Goal: Task Accomplishment & Management: Manage account settings

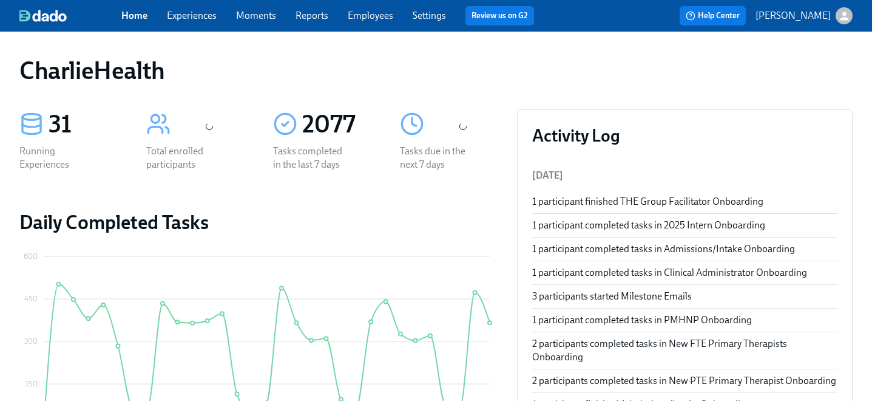
click at [369, 15] on link "Employees" at bounding box center [371, 16] width 46 height 12
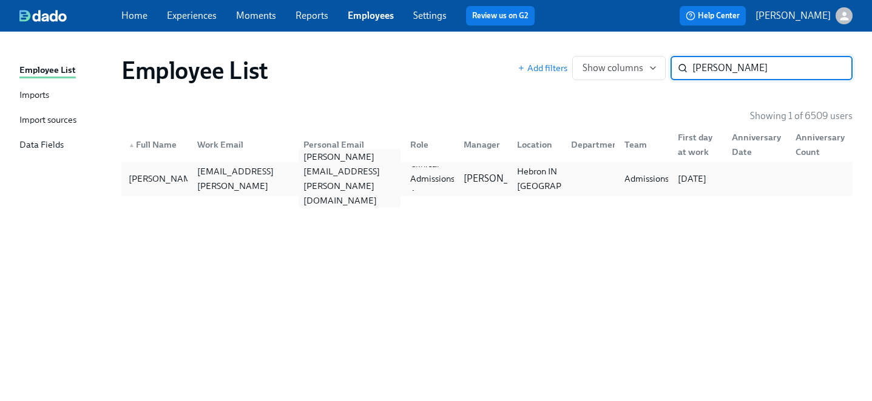
type input "maralee"
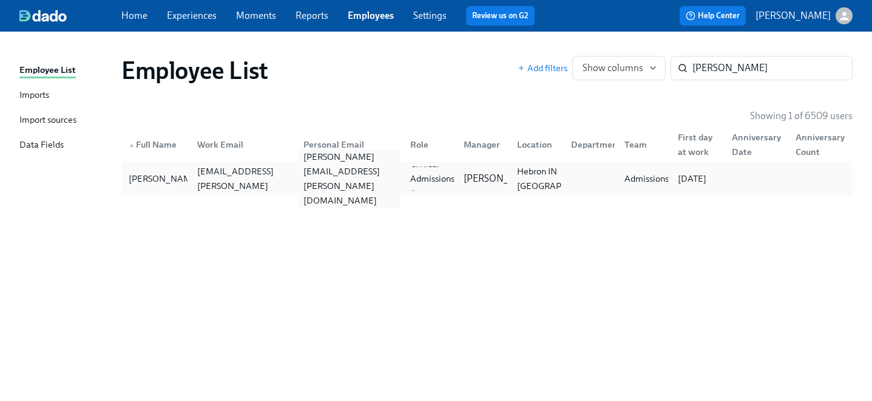
click at [358, 184] on div "maralee.frush@gmail.com" at bounding box center [350, 178] width 102 height 58
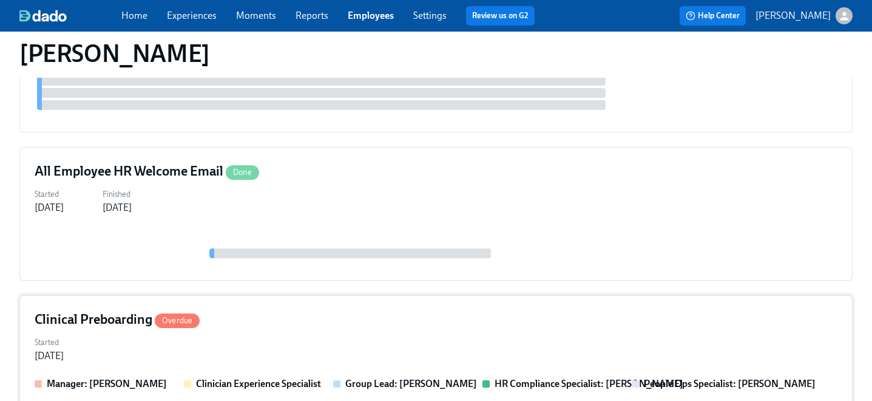
scroll to position [356, 0]
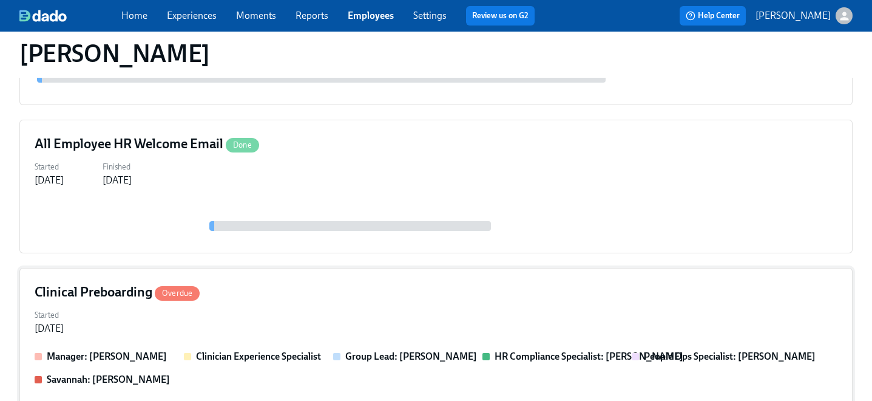
click at [302, 306] on div "Started Aug 04, 2025" at bounding box center [436, 320] width 803 height 29
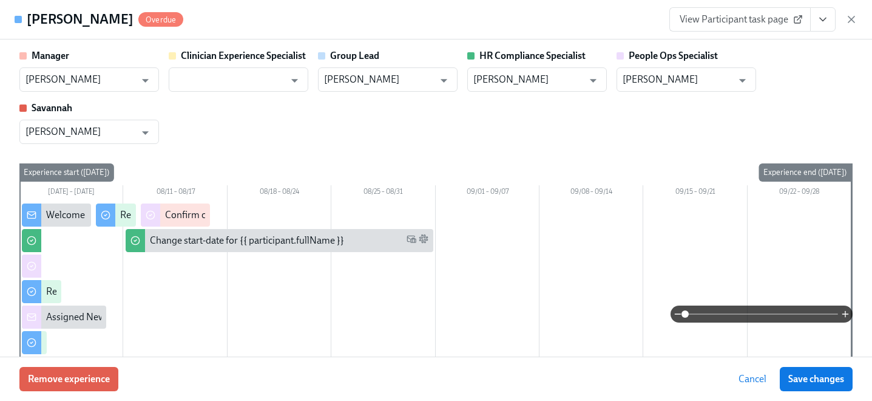
click at [821, 22] on icon "View task page" at bounding box center [823, 19] width 12 height 12
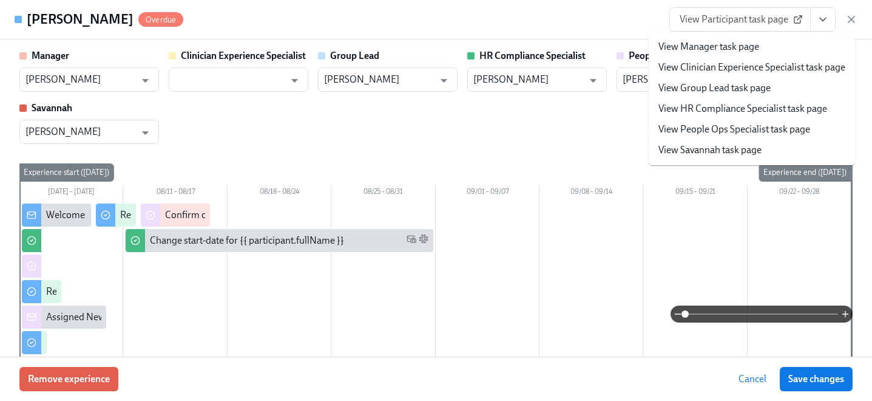
click at [728, 134] on link "View People Ops Specialist task page" at bounding box center [735, 129] width 152 height 13
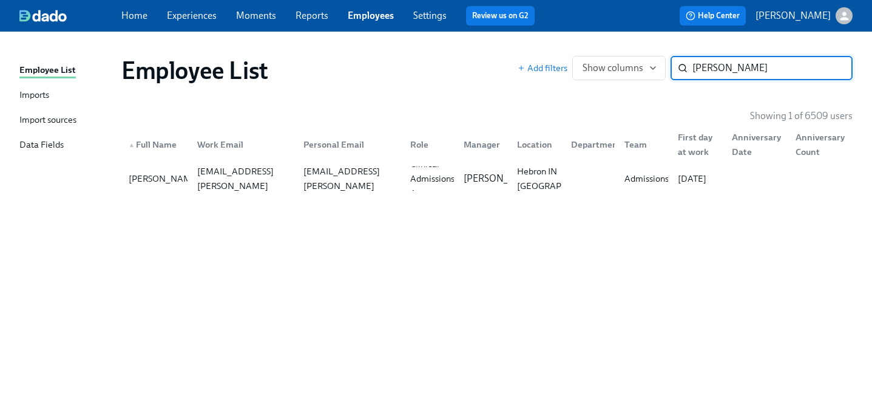
drag, startPoint x: 733, startPoint y: 67, endPoint x: 560, endPoint y: 56, distance: 173.4
click at [560, 56] on div "Add filters Show columns maralee ​" at bounding box center [685, 68] width 335 height 24
type input "tiffany be"
click at [323, 185] on div "witchpathwellness@gmail.com" at bounding box center [350, 178] width 102 height 29
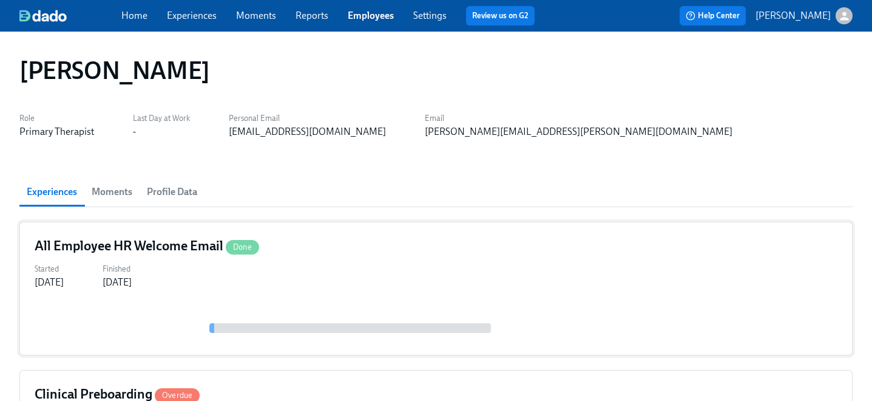
click at [320, 291] on div "All Employee HR Welcome Email Done Started Aug 22, 2025 Finished Aug 18, 2025" at bounding box center [435, 289] width 833 height 134
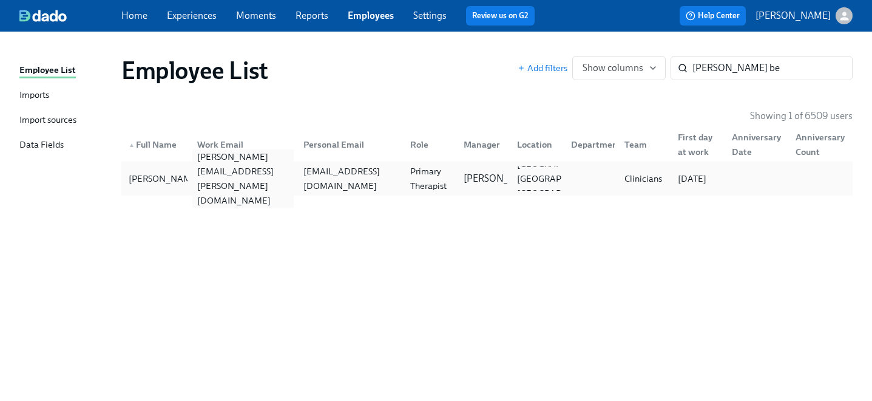
click at [218, 188] on div "tiffany.benford@charliehealth.com" at bounding box center [241, 178] width 107 height 24
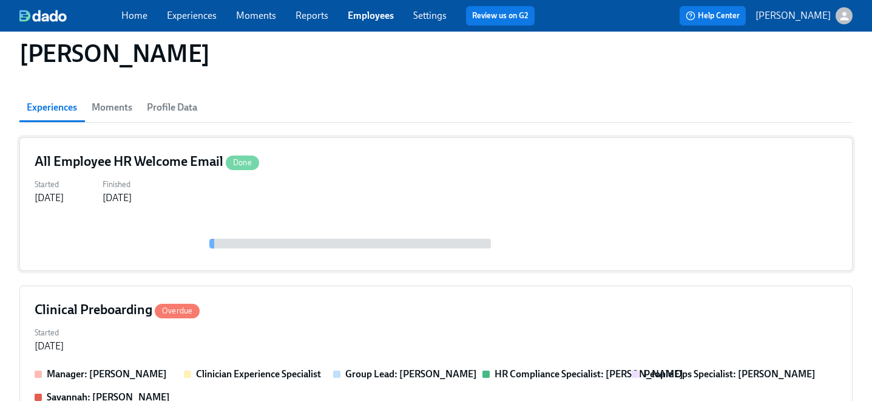
scroll to position [147, 0]
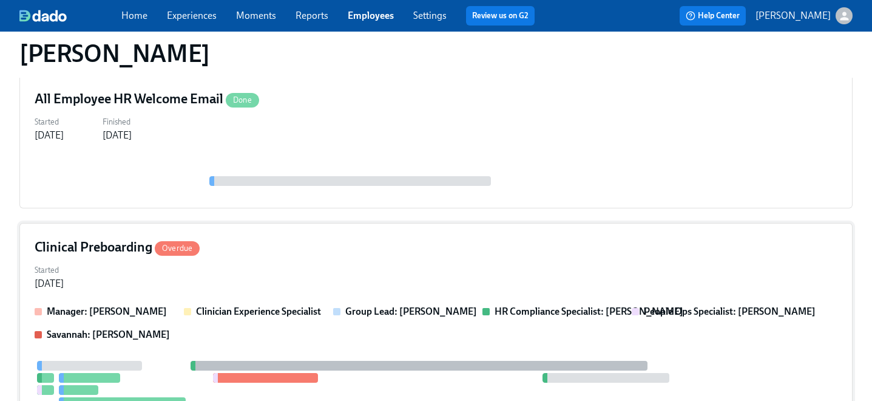
click at [250, 266] on div "Started Aug 06, 2025" at bounding box center [436, 275] width 803 height 29
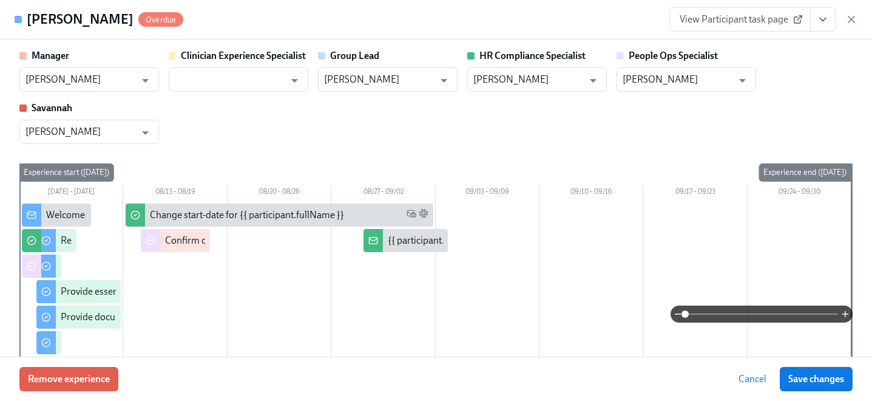
click at [827, 19] on icon "View task page" at bounding box center [823, 19] width 12 height 12
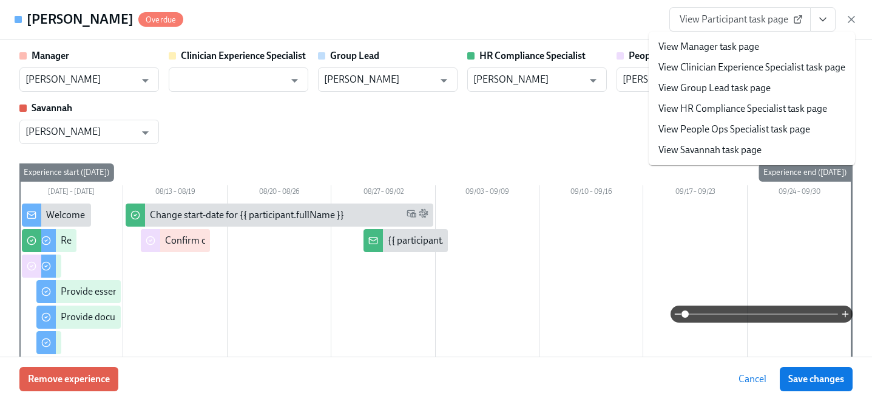
click at [702, 133] on link "View People Ops Specialist task page" at bounding box center [735, 129] width 152 height 13
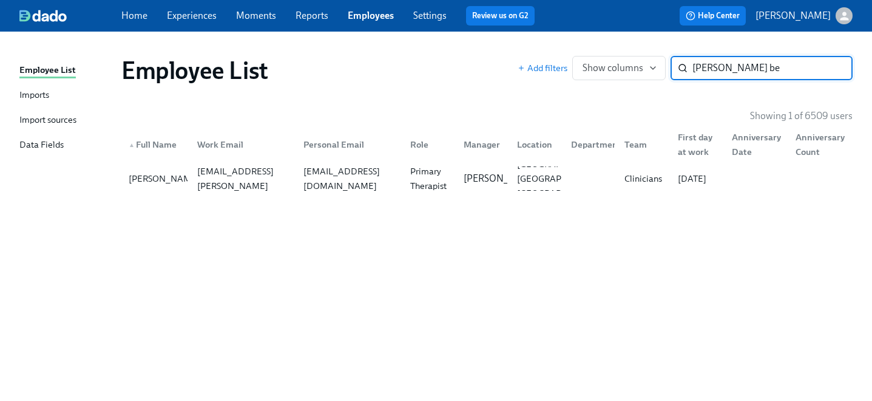
drag, startPoint x: 749, startPoint y: 67, endPoint x: 557, endPoint y: 55, distance: 192.8
click at [557, 55] on div "Employee List Add filters Show columns tiffany be ​" at bounding box center [487, 70] width 751 height 49
type input "owus"
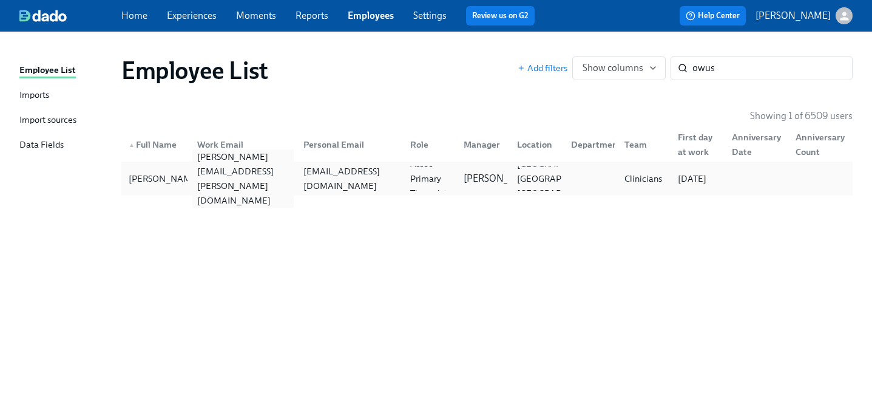
click at [280, 176] on div "benjamin.owusu@charliehealth.com" at bounding box center [243, 178] width 102 height 58
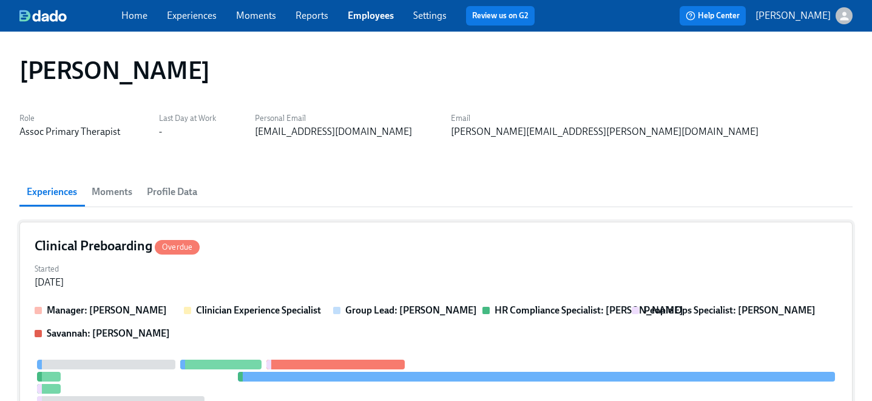
click at [267, 265] on div "Started Aug 21, 2025" at bounding box center [436, 274] width 803 height 29
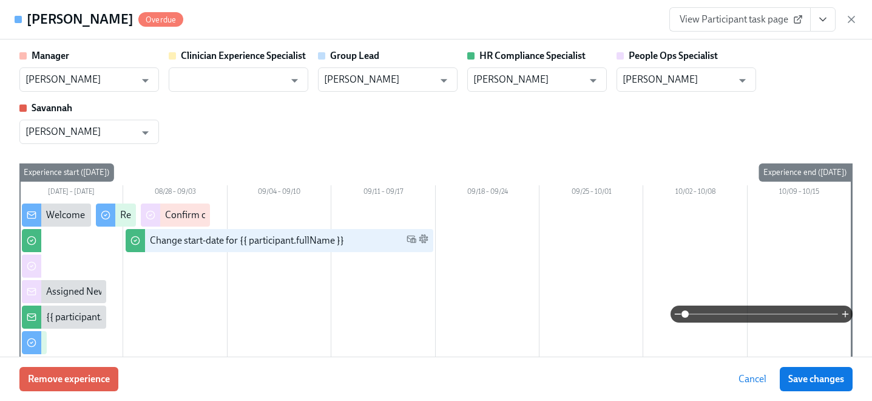
click at [815, 18] on button "View task page" at bounding box center [822, 19] width 25 height 24
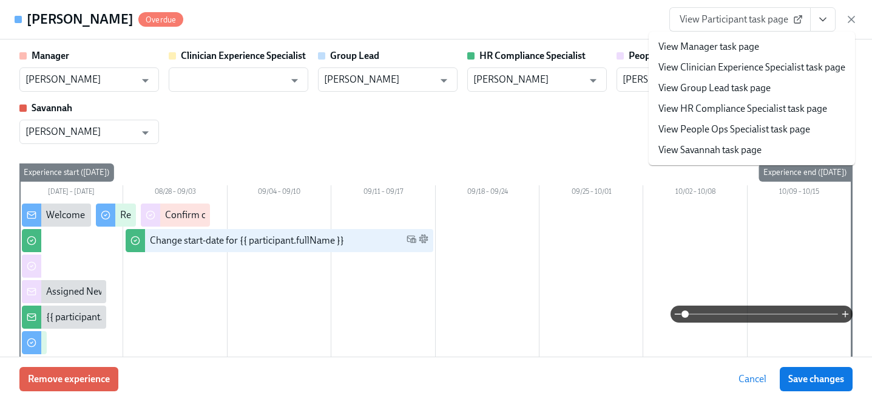
click at [728, 134] on link "View People Ops Specialist task page" at bounding box center [735, 129] width 152 height 13
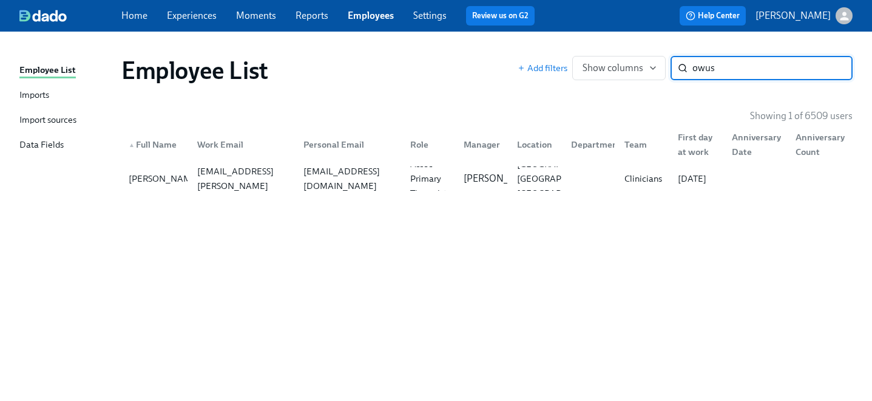
drag, startPoint x: 747, startPoint y: 63, endPoint x: 577, endPoint y: 47, distance: 171.3
click at [577, 47] on div "Employee List Add filters Show columns owus ​" at bounding box center [487, 70] width 751 height 49
type input "talena"
click at [273, 183] on div "talena.belllucas@charliehealth.com" at bounding box center [243, 179] width 102 height 44
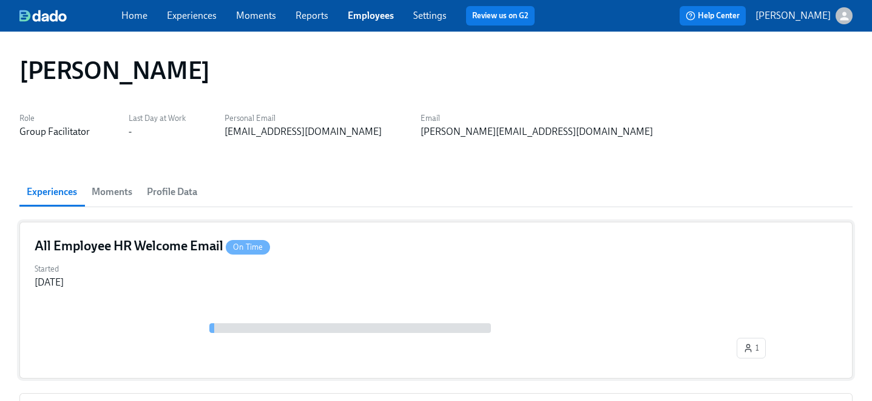
click at [256, 267] on div "Started Sep 05, 2025" at bounding box center [436, 274] width 803 height 29
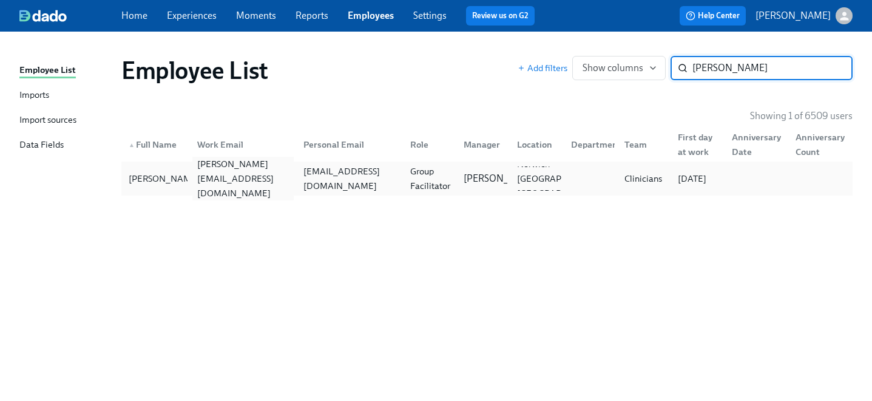
click at [270, 180] on div "talena.belllucas@charliehealth.com" at bounding box center [243, 179] width 102 height 44
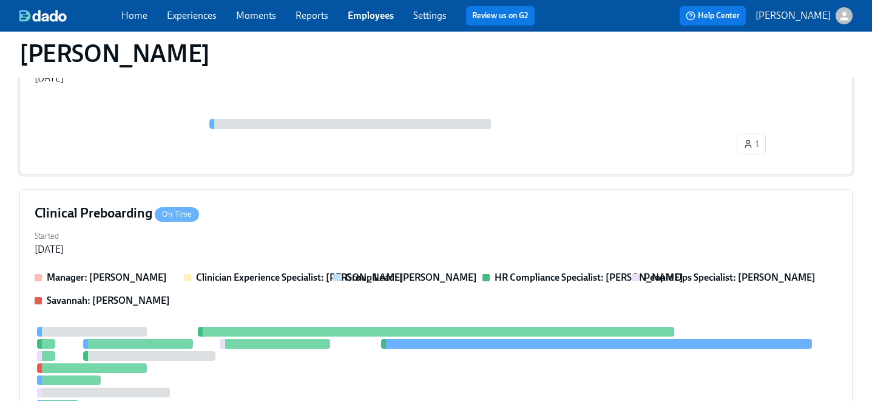
scroll to position [203, 0]
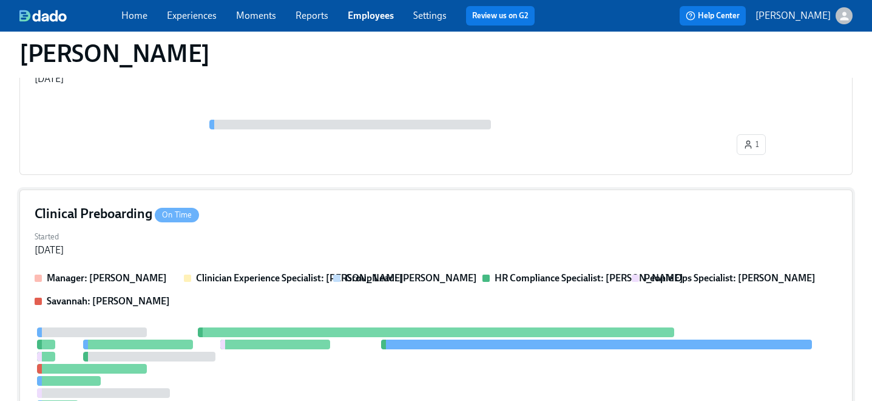
click at [236, 234] on div "Started Aug 25, 2025" at bounding box center [436, 242] width 803 height 29
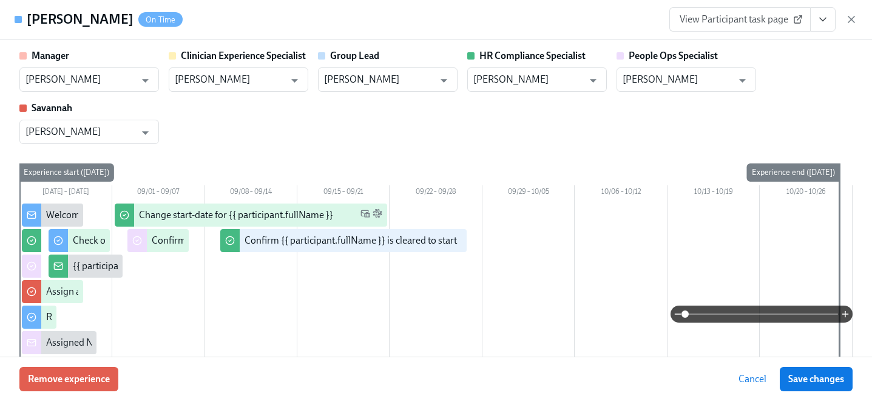
click at [816, 19] on button "View task page" at bounding box center [822, 19] width 25 height 24
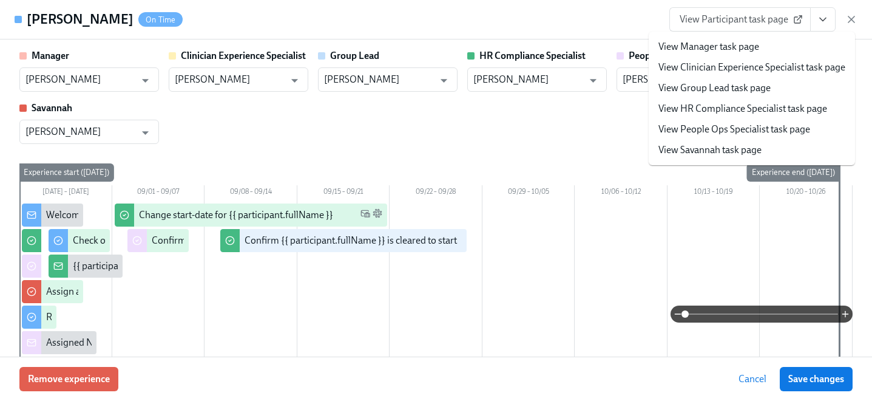
click at [731, 132] on link "View People Ops Specialist task page" at bounding box center [735, 129] width 152 height 13
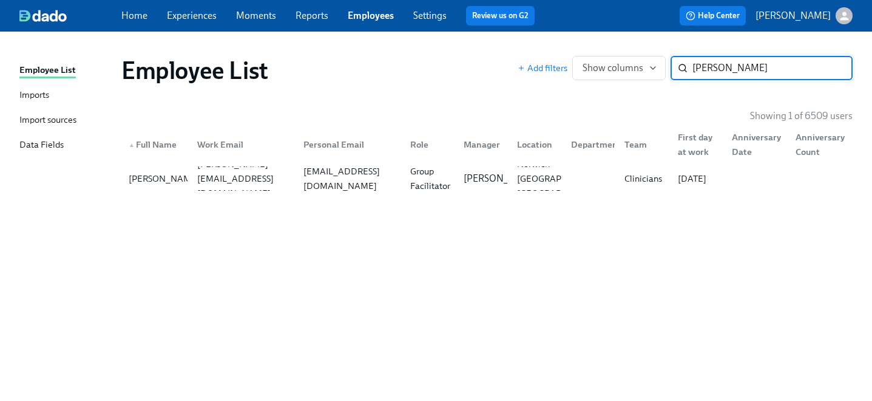
drag, startPoint x: 704, startPoint y: 68, endPoint x: 576, endPoint y: 47, distance: 129.7
click at [576, 47] on div "Employee List Add filters Show columns talena ​" at bounding box center [487, 70] width 751 height 49
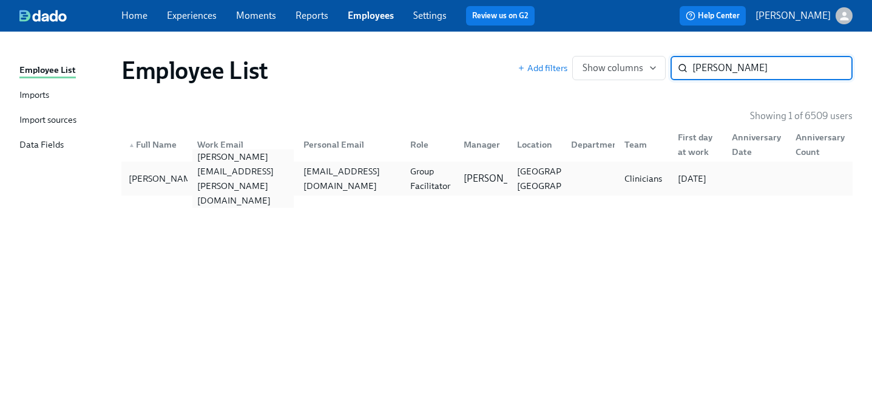
type input "nicole ki"
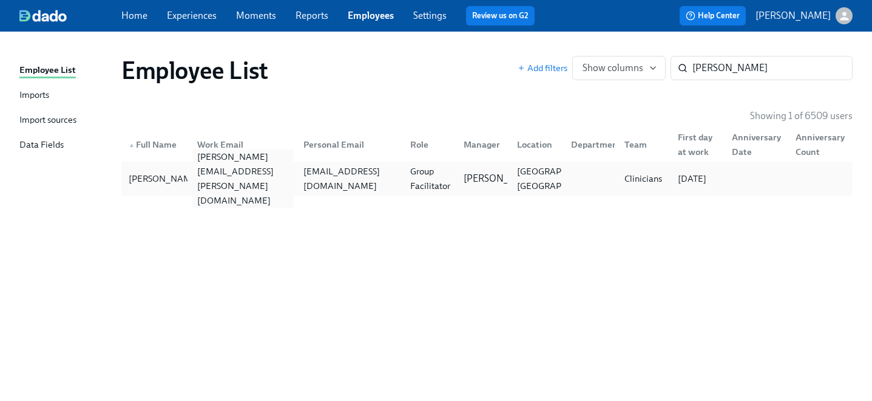
click at [260, 186] on div "nicole.king@charliehealth.com" at bounding box center [241, 178] width 107 height 24
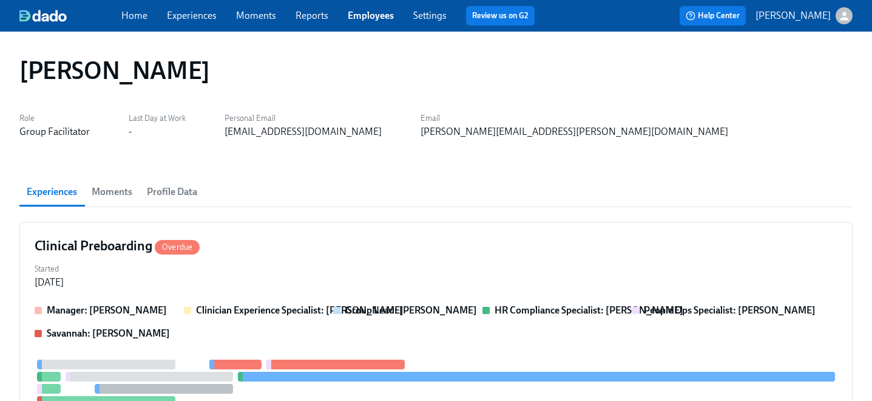
click at [281, 283] on div "Started Aug 27, 2025" at bounding box center [436, 274] width 803 height 29
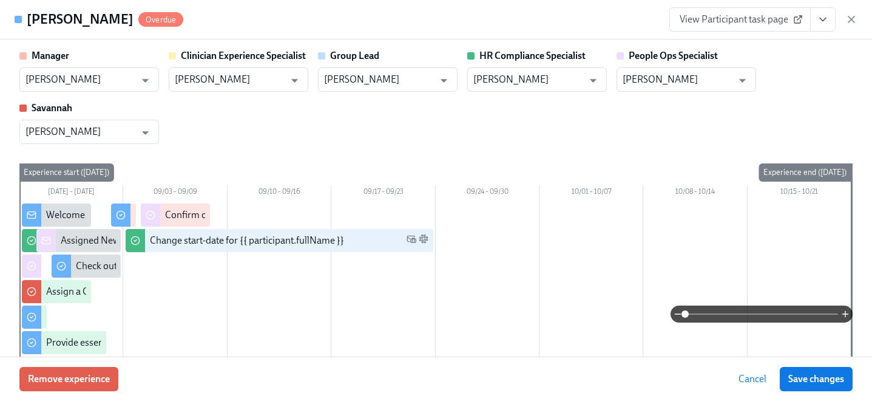
click at [819, 22] on icon "View task page" at bounding box center [823, 19] width 12 height 12
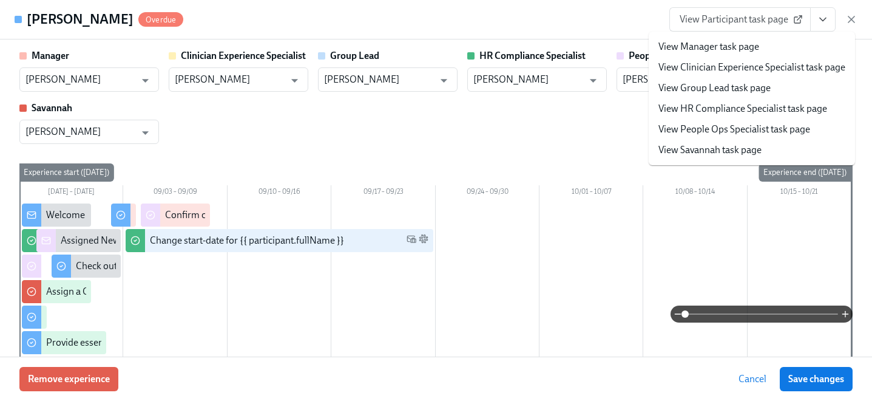
click at [724, 128] on link "View People Ops Specialist task page" at bounding box center [735, 129] width 152 height 13
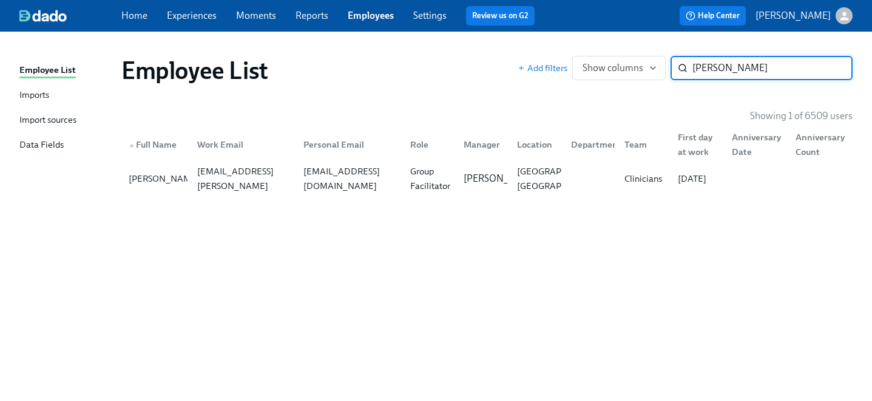
drag, startPoint x: 736, startPoint y: 64, endPoint x: 599, endPoint y: 52, distance: 138.4
click at [599, 52] on div "Employee List Add filters Show columns nicole ki ​" at bounding box center [487, 70] width 751 height 49
type input "otis smith"
click at [233, 170] on div at bounding box center [241, 178] width 107 height 24
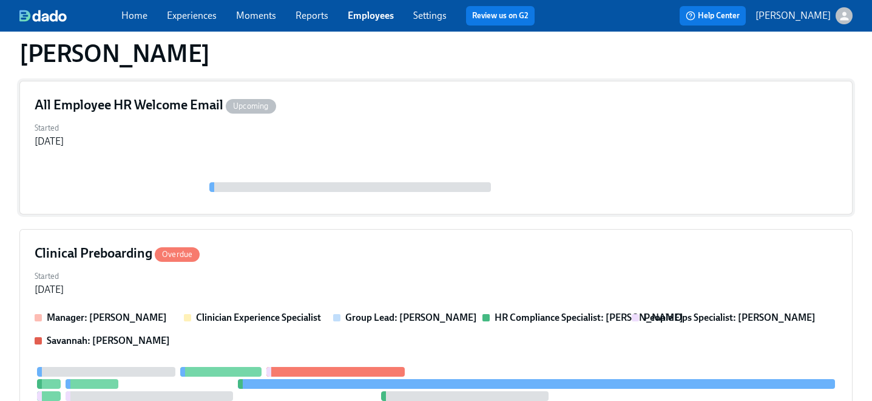
scroll to position [166, 0]
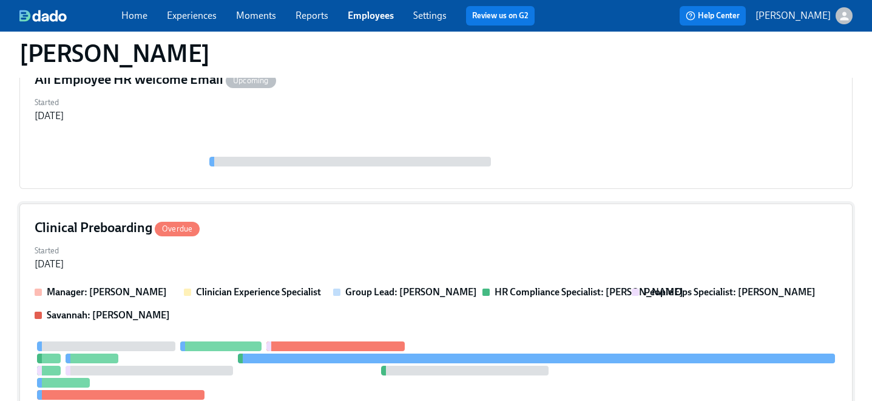
click at [234, 235] on div "Clinical Preboarding Overdue" at bounding box center [436, 228] width 803 height 18
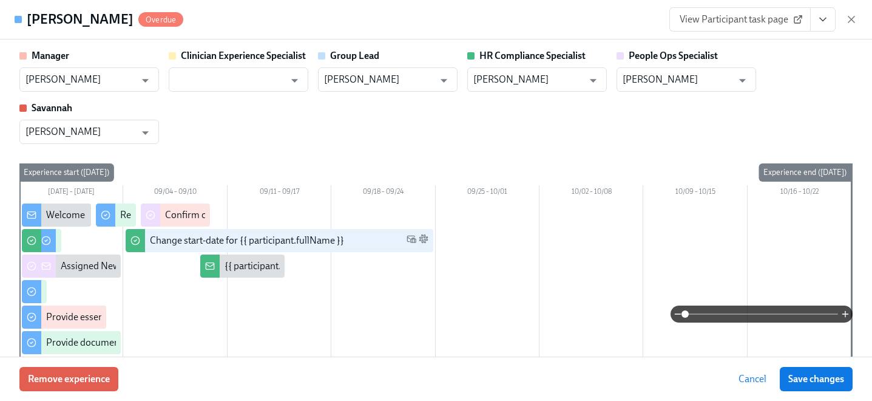
click at [823, 18] on icon "View task page" at bounding box center [823, 19] width 12 height 12
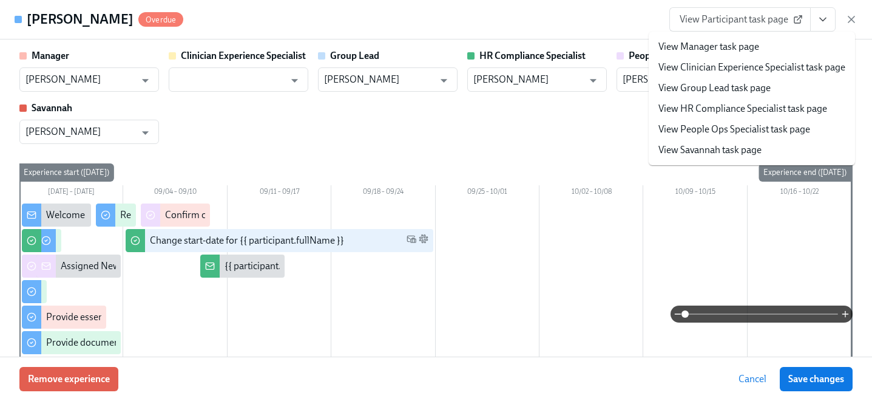
click at [715, 127] on link "View People Ops Specialist task page" at bounding box center [735, 129] width 152 height 13
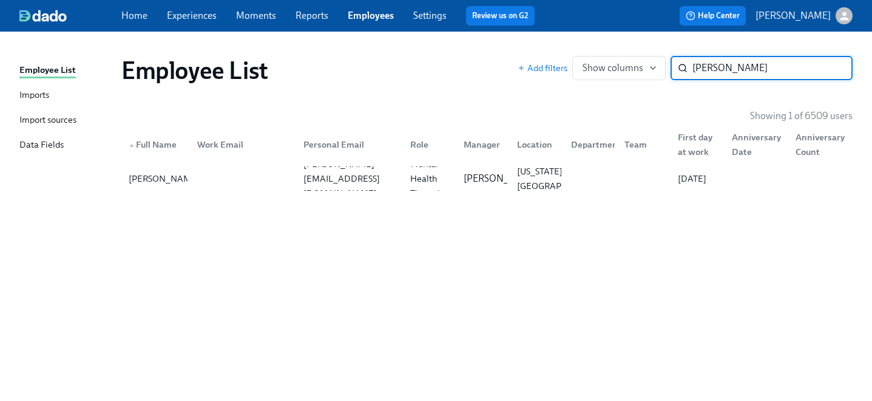
drag, startPoint x: 758, startPoint y: 67, endPoint x: 545, endPoint y: 43, distance: 214.4
click at [545, 43] on div "Employee List Imports Import sources Data Fields Employee List Add filters Show…" at bounding box center [436, 216] width 872 height 369
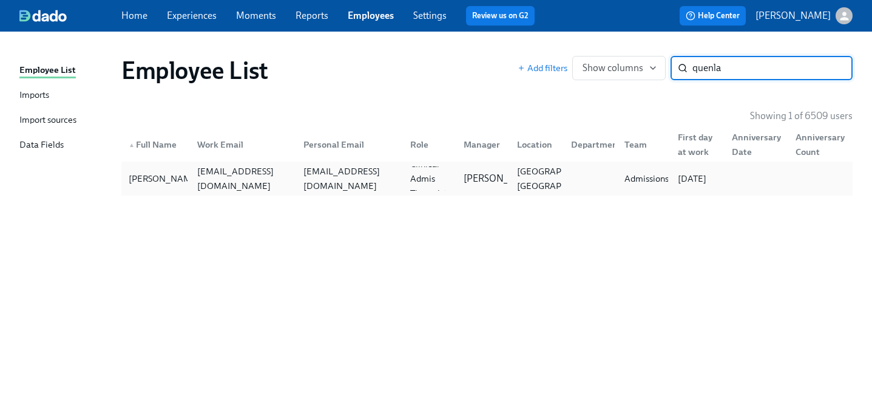
type input "quenla"
click at [309, 188] on div "quennimc@aol.com" at bounding box center [347, 178] width 107 height 24
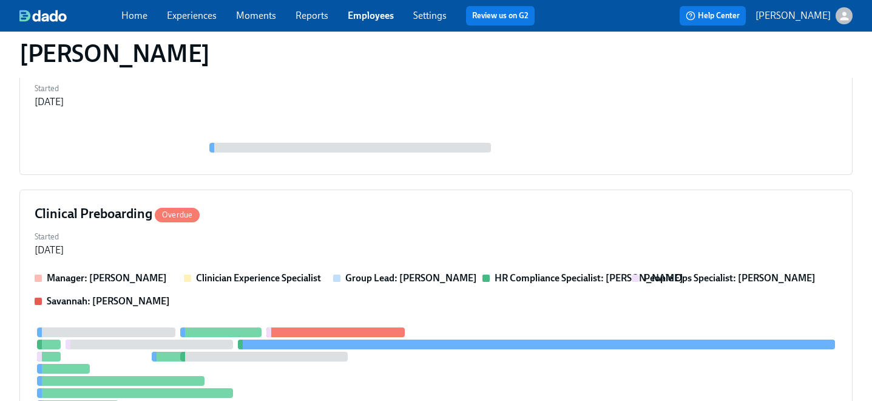
scroll to position [514, 0]
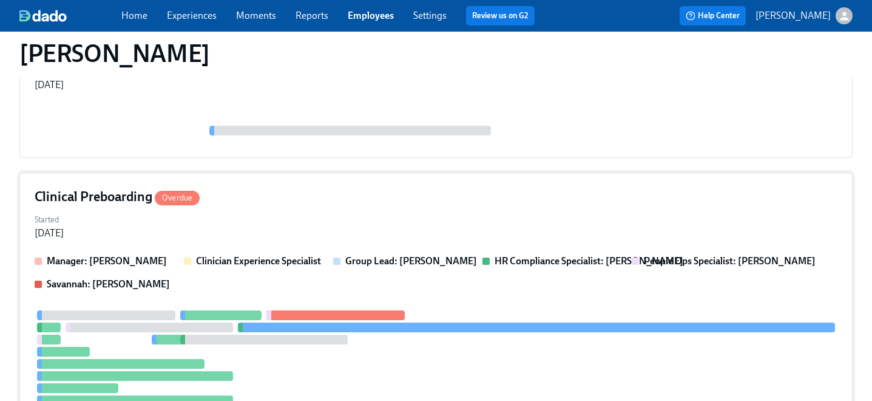
click at [288, 209] on div "Clinical Preboarding Overdue Started Aug 29, 2025 Manager: Jackie LeBlanc Clini…" at bounding box center [435, 341] width 833 height 339
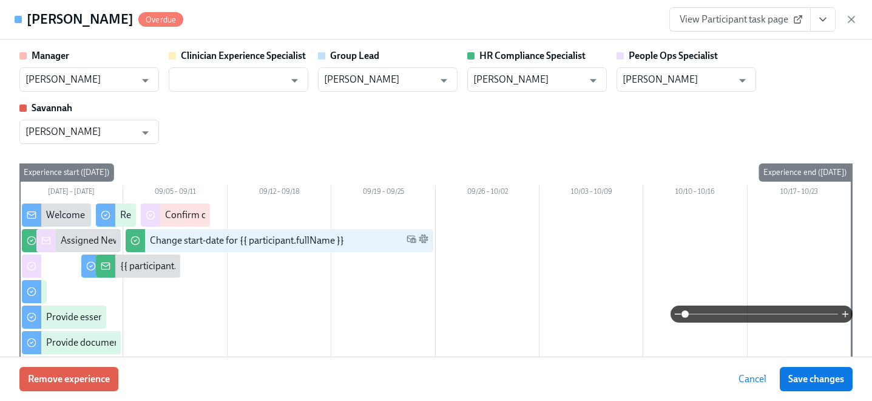
click at [823, 19] on icon "View task page" at bounding box center [823, 19] width 12 height 12
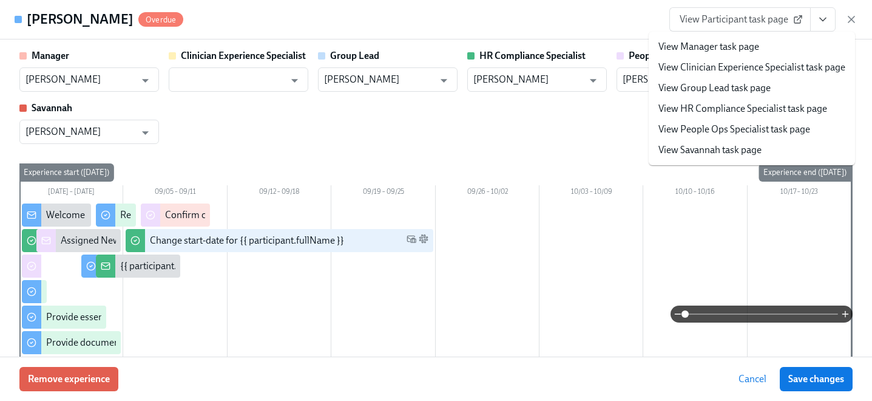
click at [702, 129] on link "View People Ops Specialist task page" at bounding box center [735, 129] width 152 height 13
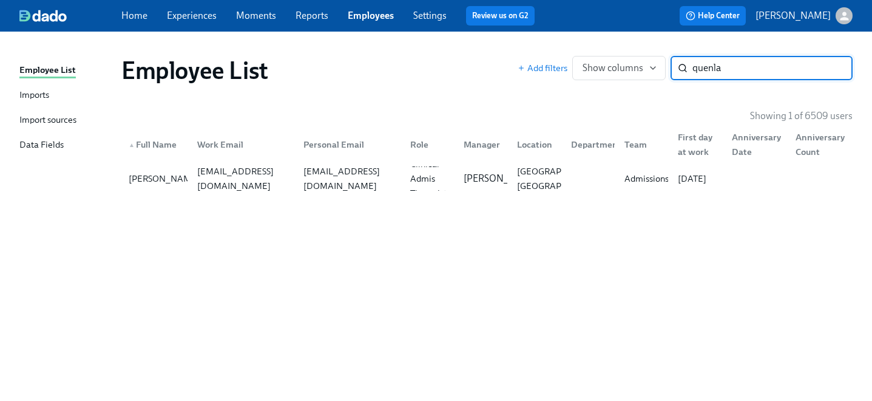
drag, startPoint x: 733, startPoint y: 64, endPoint x: 572, endPoint y: 51, distance: 161.4
click at [572, 51] on div "Employee List Add filters Show columns quenla ​" at bounding box center [487, 70] width 751 height 49
type input "jordan russo"
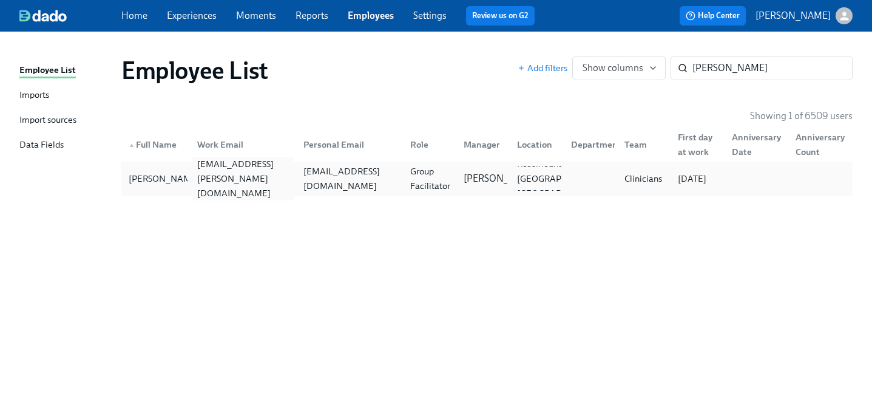
click at [191, 185] on div "jordan.russo@charliehealth.com" at bounding box center [241, 178] width 107 height 24
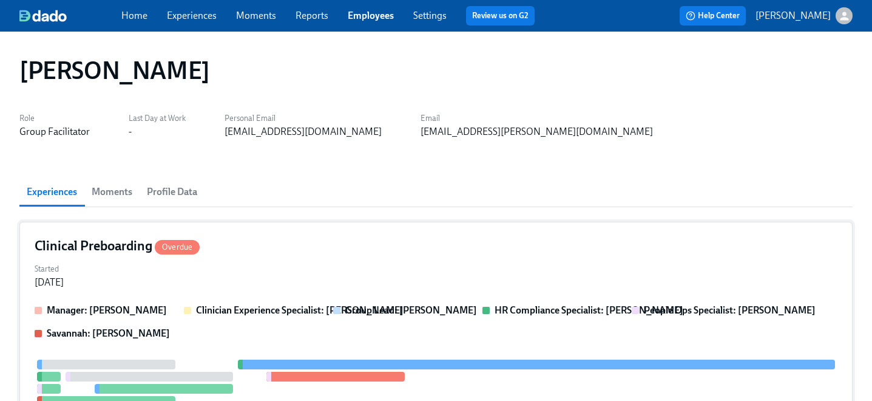
click at [249, 263] on div "Started Aug 29, 2025" at bounding box center [436, 274] width 803 height 29
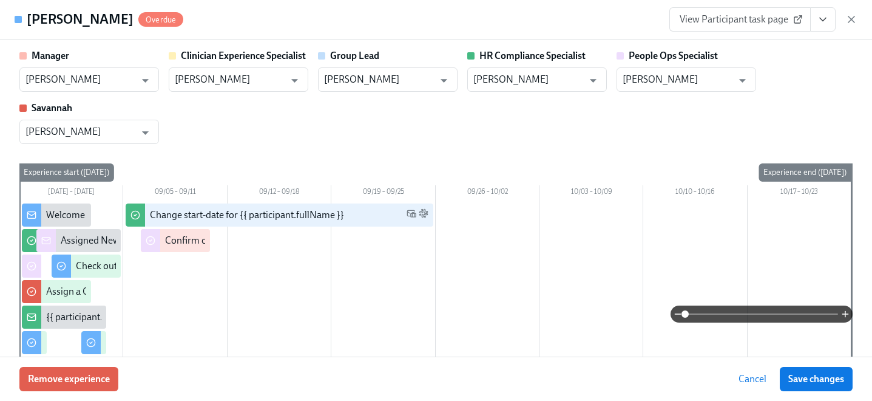
click at [813, 36] on div "Jordan Russo Overdue View Participant task page" at bounding box center [436, 19] width 872 height 39
click at [816, 19] on button "View task page" at bounding box center [822, 19] width 25 height 24
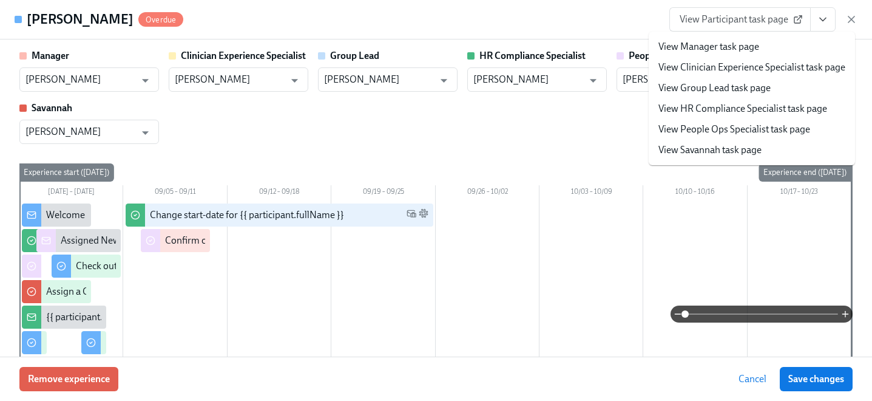
click at [684, 131] on link "View People Ops Specialist task page" at bounding box center [735, 129] width 152 height 13
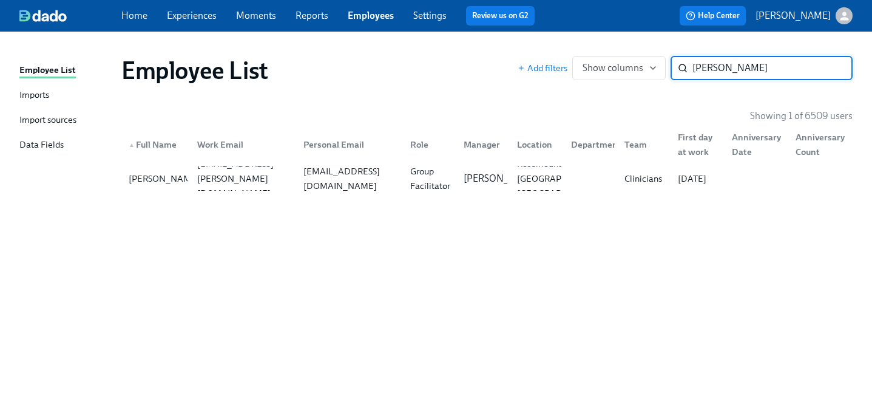
drag, startPoint x: 765, startPoint y: 56, endPoint x: 601, endPoint y: 54, distance: 163.9
click at [601, 54] on div "Employee List Add filters Show columns jordan russo ​" at bounding box center [487, 70] width 751 height 49
drag, startPoint x: 770, startPoint y: 61, endPoint x: 568, endPoint y: 53, distance: 202.3
click at [568, 53] on div "Employee List Add filters Show columns jordan russo ​" at bounding box center [487, 70] width 751 height 49
drag, startPoint x: 771, startPoint y: 74, endPoint x: 637, endPoint y: 49, distance: 136.4
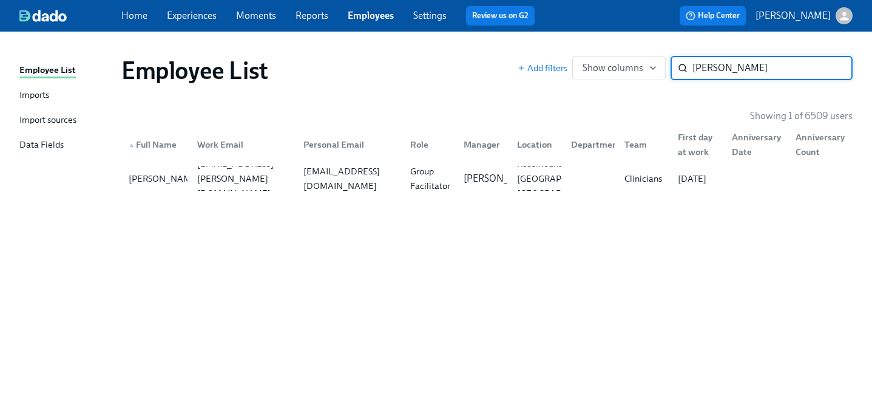
click at [637, 49] on div "Employee List Add filters Show columns jordan russo ​" at bounding box center [487, 70] width 751 height 49
type input "A'jah"
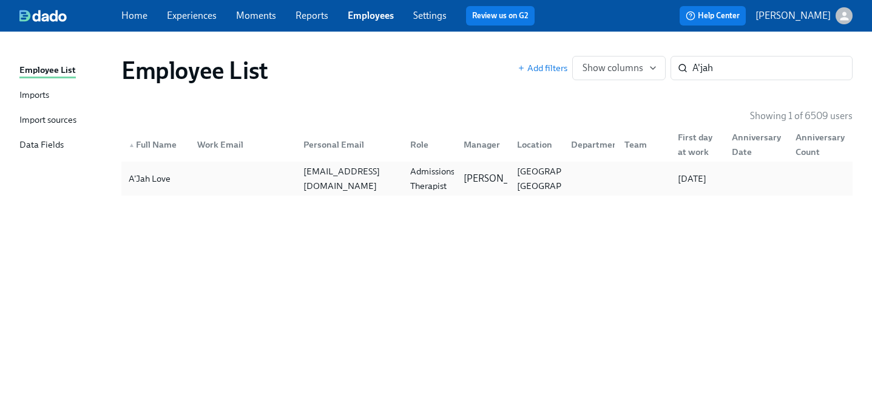
click at [268, 178] on div at bounding box center [241, 178] width 107 height 24
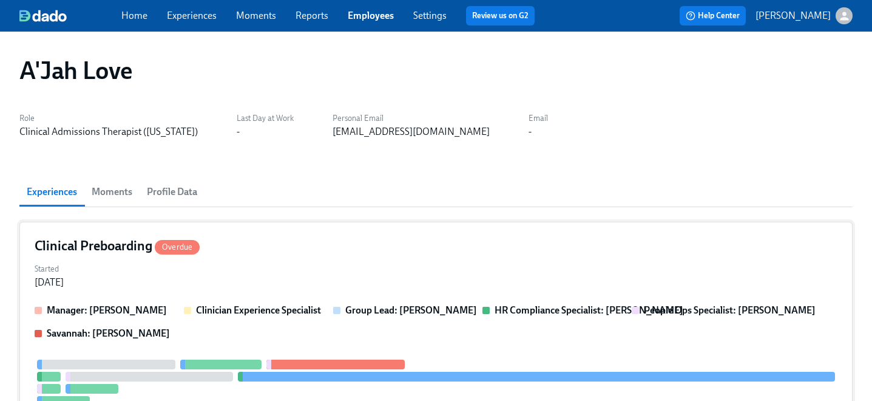
click at [269, 265] on div "Started Aug 29, 2025" at bounding box center [436, 274] width 803 height 29
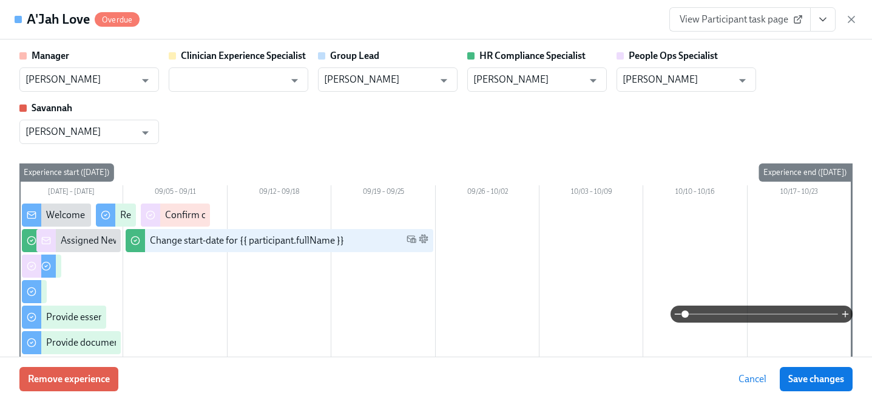
click at [826, 19] on icon "View task page" at bounding box center [823, 19] width 12 height 12
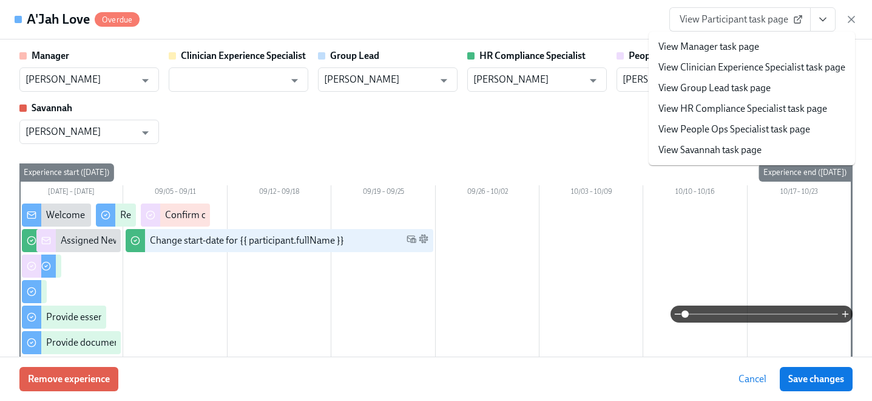
click at [718, 132] on link "View People Ops Specialist task page" at bounding box center [735, 129] width 152 height 13
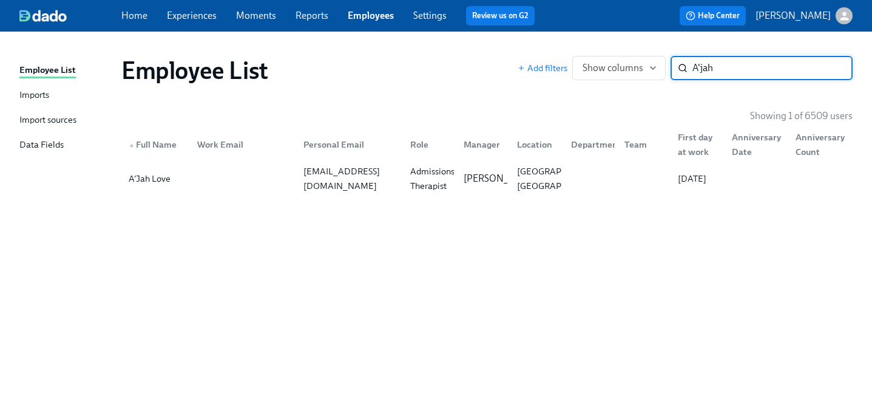
drag, startPoint x: 754, startPoint y: 63, endPoint x: 629, endPoint y: 55, distance: 124.7
click at [629, 55] on div "Employee List Add filters Show columns A'jah ​" at bounding box center [487, 70] width 751 height 49
type input "lesley"
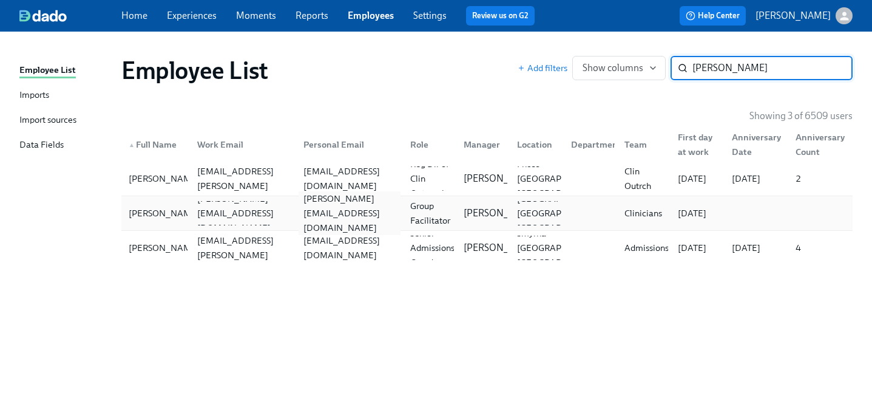
click at [396, 214] on div "lesley.mah19@myhunter.cuny.edu" at bounding box center [350, 213] width 102 height 44
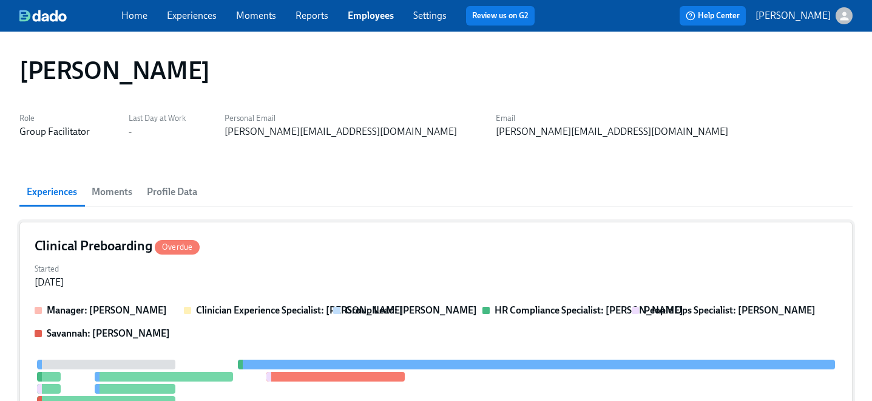
click at [330, 279] on div "Started Aug 31, 2025" at bounding box center [436, 274] width 803 height 29
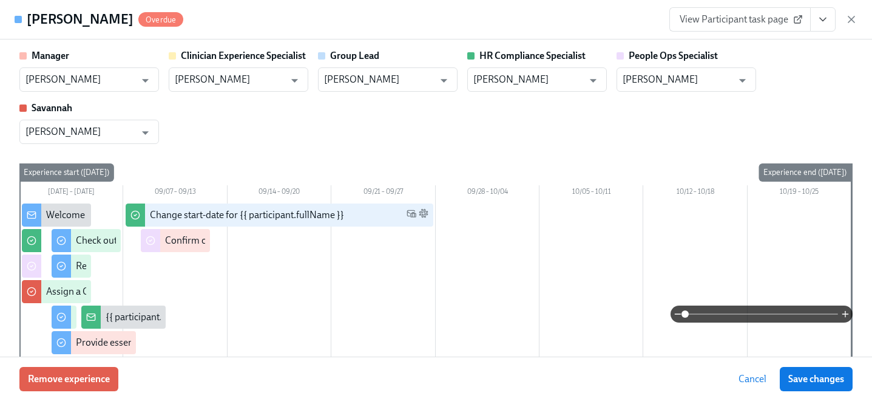
click at [827, 20] on icon "View task page" at bounding box center [823, 19] width 12 height 12
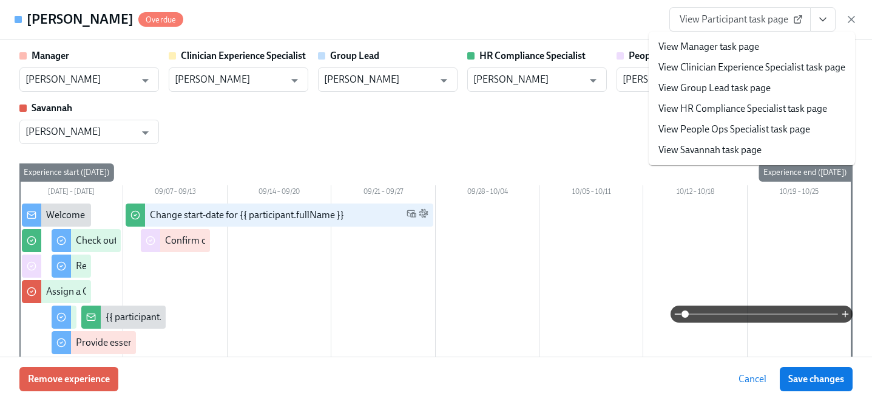
click at [741, 129] on link "View People Ops Specialist task page" at bounding box center [735, 129] width 152 height 13
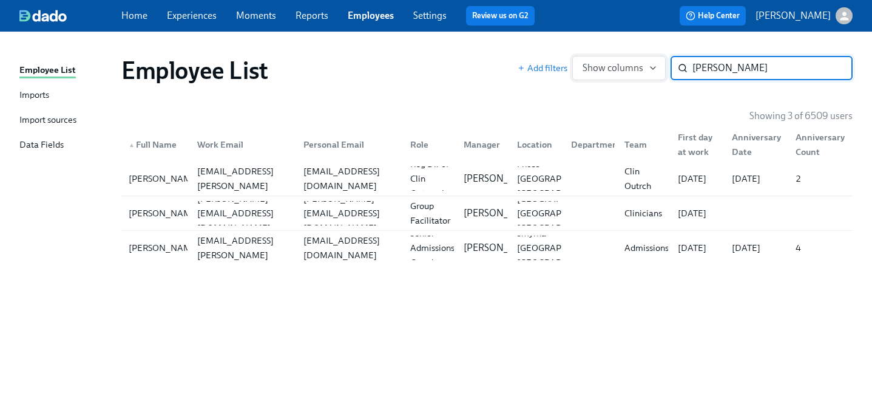
drag, startPoint x: 752, startPoint y: 76, endPoint x: 592, endPoint y: 59, distance: 160.6
click at [592, 59] on div "Add filters Show columns lesley ​" at bounding box center [685, 68] width 335 height 24
type input "orato"
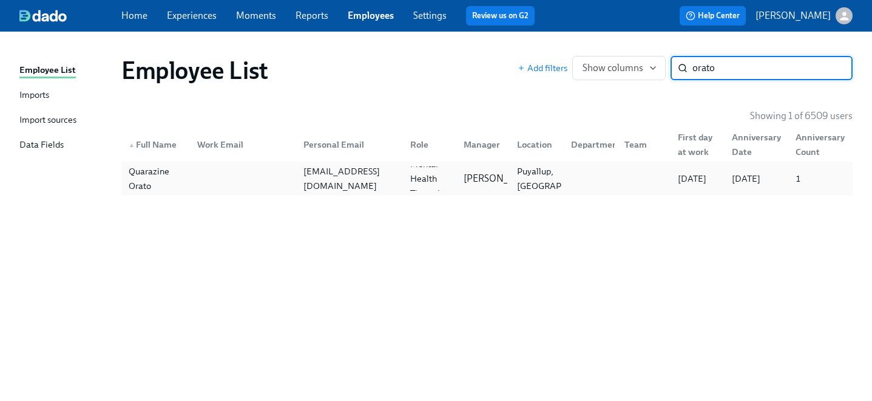
click at [210, 194] on div "Quarazine Orato queenorato@gmail.com Licensed Mental Health Therapist (Washingt…" at bounding box center [486, 178] width 731 height 34
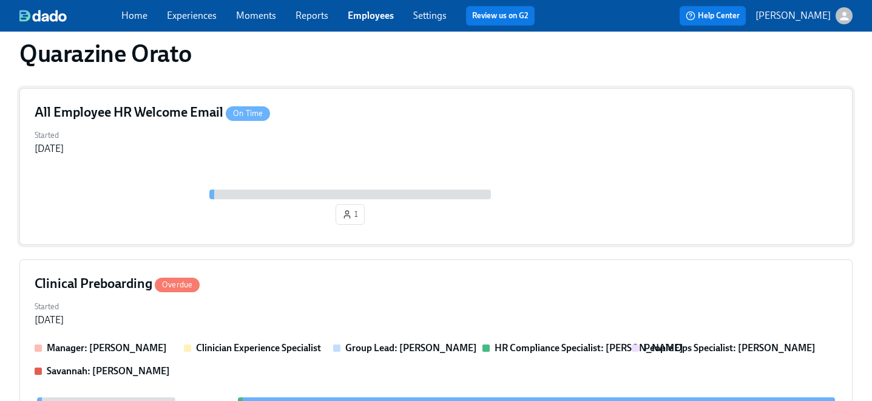
scroll to position [159, 0]
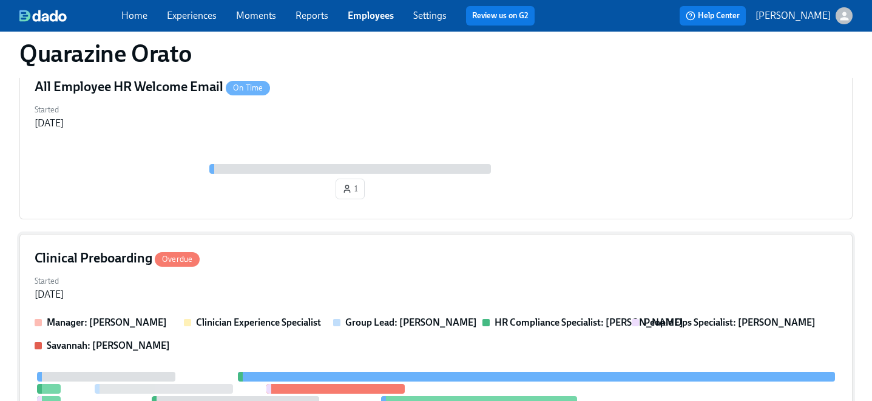
click at [246, 262] on div "Clinical Preboarding Overdue" at bounding box center [436, 258] width 803 height 18
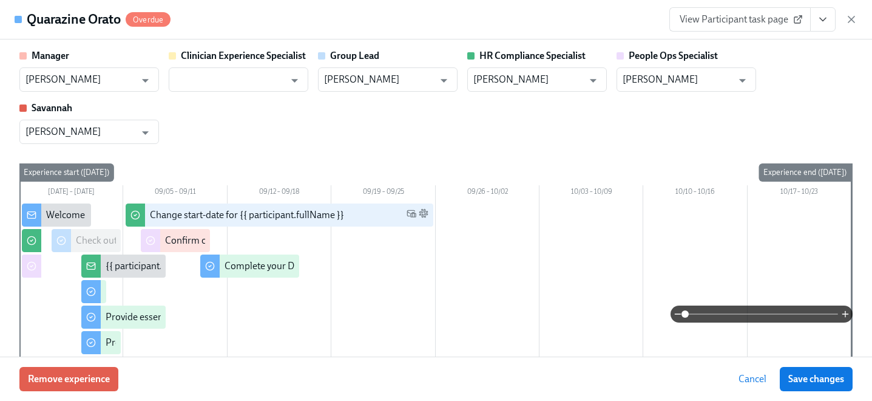
click at [827, 25] on icon "View task page" at bounding box center [823, 19] width 12 height 12
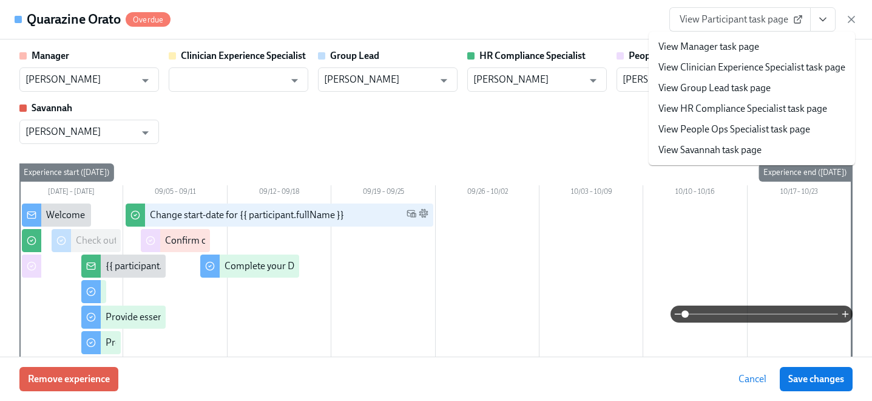
click at [728, 129] on link "View People Ops Specialist task page" at bounding box center [735, 129] width 152 height 13
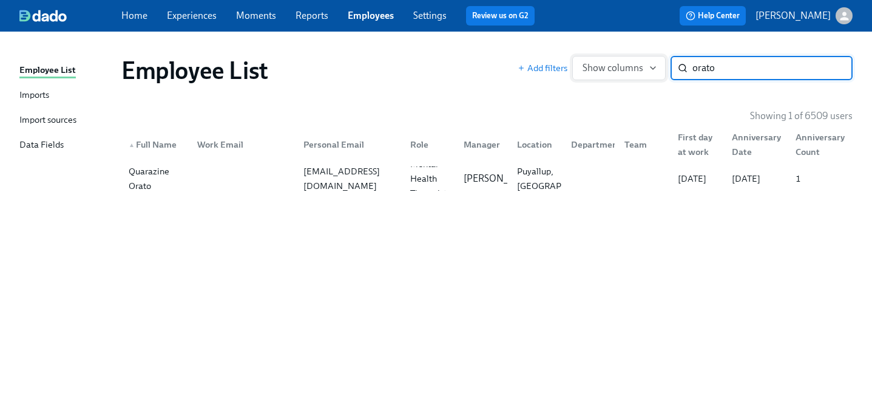
drag, startPoint x: 738, startPoint y: 70, endPoint x: 591, endPoint y: 56, distance: 147.6
click at [591, 56] on div "Add filters Show columns orato ​" at bounding box center [685, 68] width 335 height 24
type input "ted nelson"
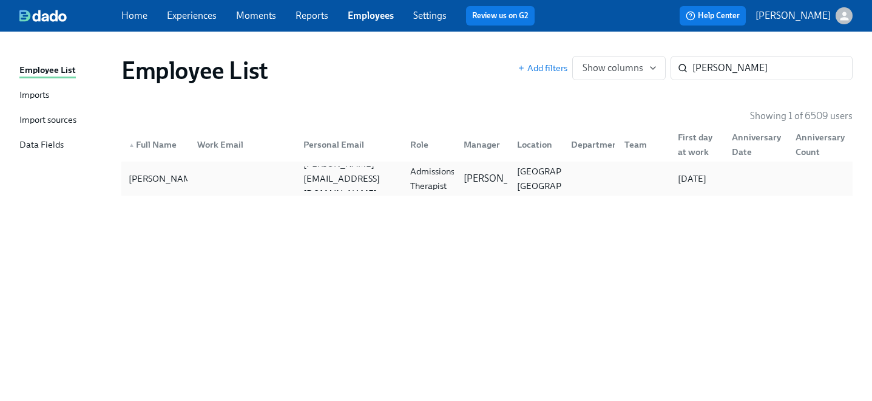
click at [288, 178] on div at bounding box center [241, 178] width 107 height 24
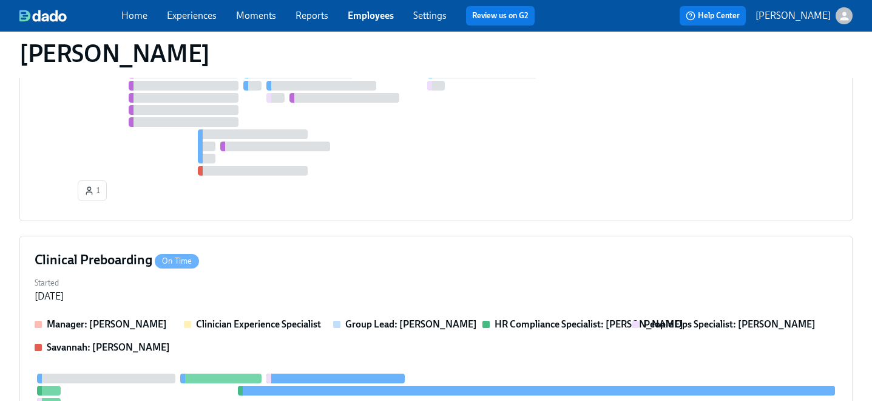
scroll to position [573, 0]
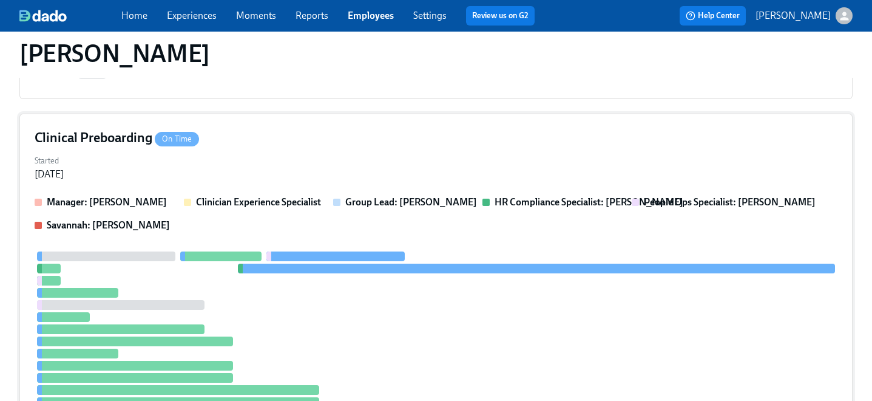
click at [247, 178] on div "Started Sep 05, 2025" at bounding box center [436, 166] width 803 height 29
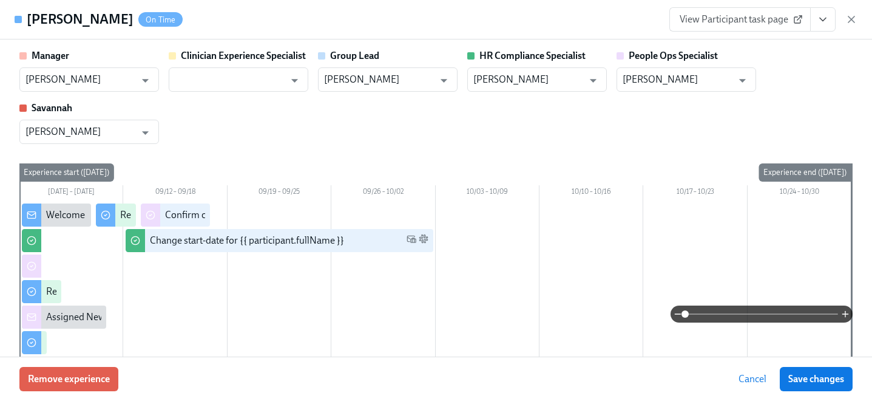
click at [822, 21] on icon "View task page" at bounding box center [823, 19] width 6 height 3
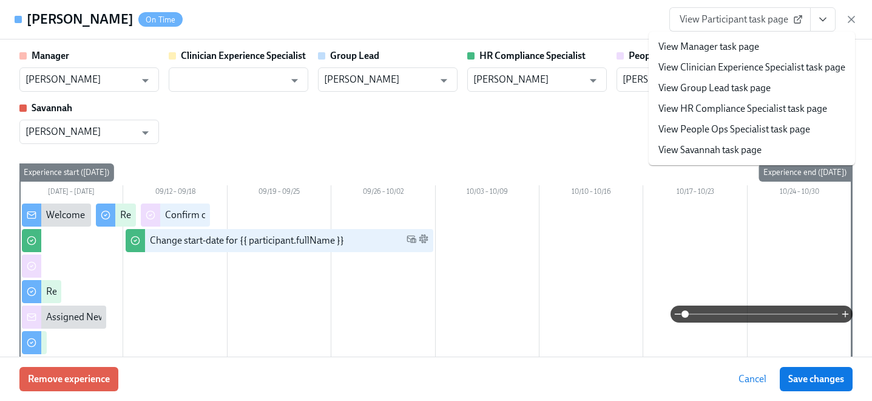
click at [725, 127] on link "View People Ops Specialist task page" at bounding box center [735, 129] width 152 height 13
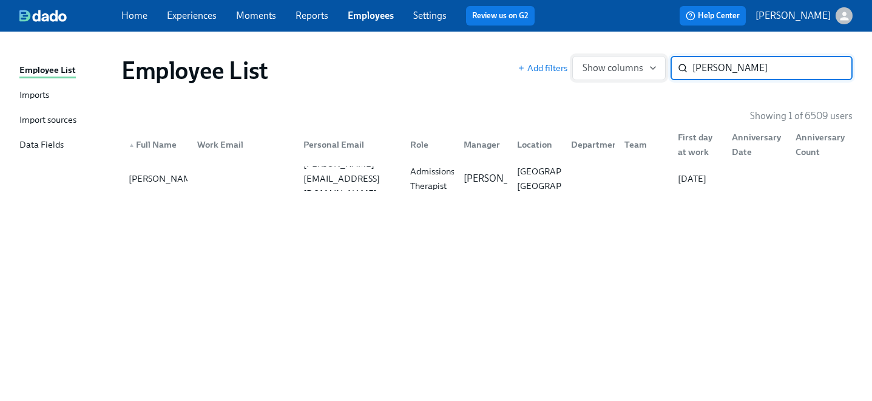
drag, startPoint x: 748, startPoint y: 73, endPoint x: 597, endPoint y: 55, distance: 152.8
click at [597, 56] on div "Add filters Show columns ted nelson ​" at bounding box center [685, 68] width 335 height 24
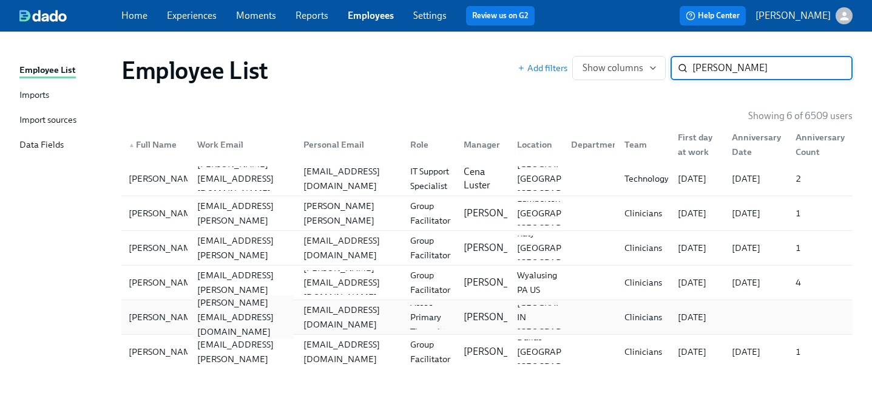
type input "michele"
click at [232, 315] on div "michele.mubarak@charliehealth.com" at bounding box center [243, 317] width 102 height 44
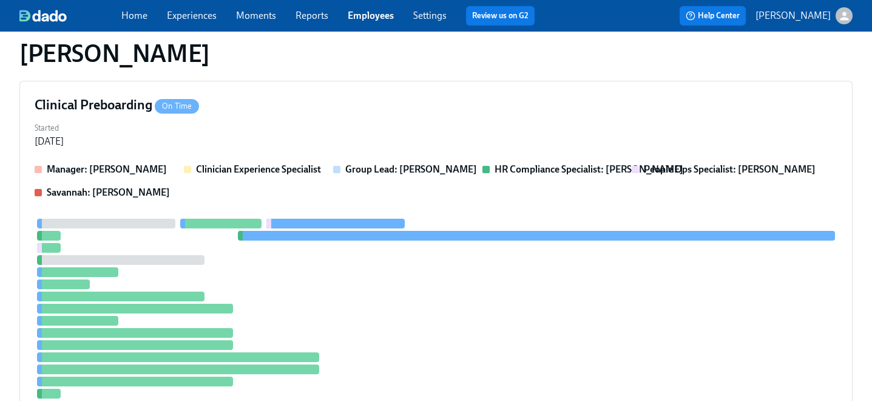
scroll to position [186, 0]
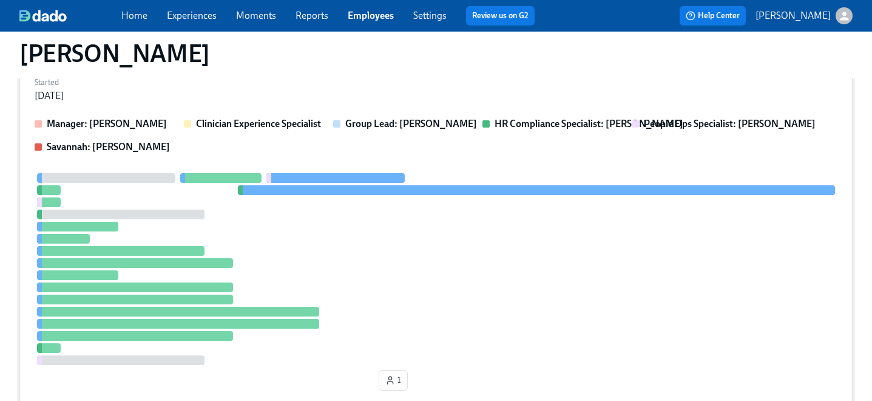
click at [285, 94] on div "Started Sep 05, 2025" at bounding box center [436, 87] width 803 height 29
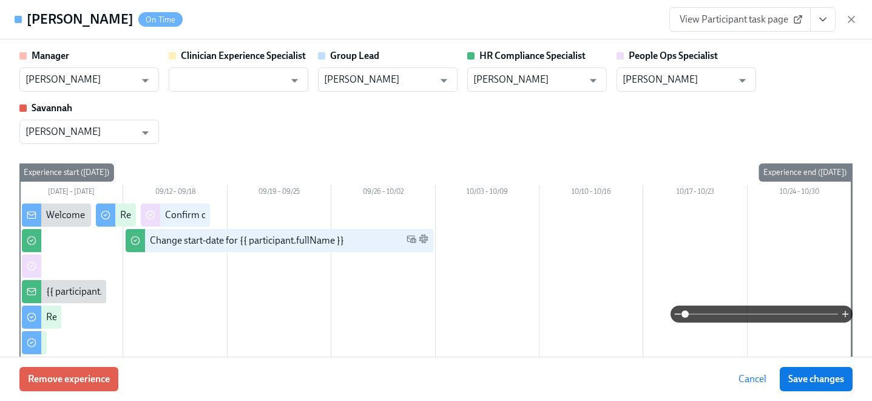
click at [826, 21] on icon "View task page" at bounding box center [823, 19] width 12 height 12
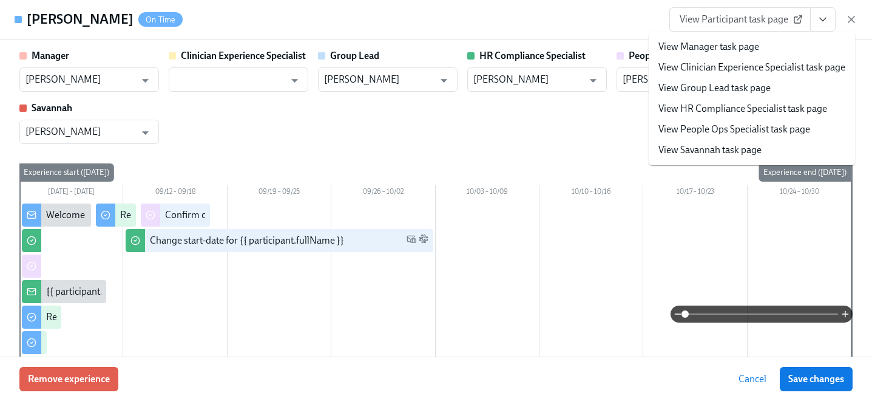
click at [721, 129] on link "View People Ops Specialist task page" at bounding box center [735, 129] width 152 height 13
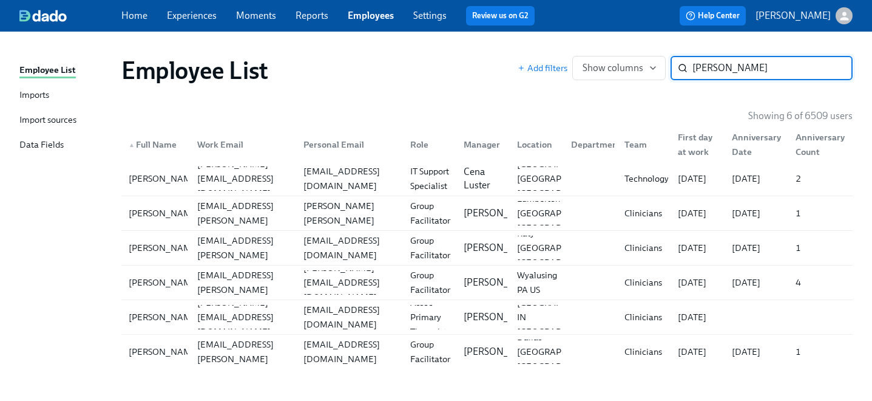
drag, startPoint x: 746, startPoint y: 70, endPoint x: 614, endPoint y: 41, distance: 134.9
click at [614, 41] on div "Employee List Imports Import sources Data Fields Employee List Add filters Show…" at bounding box center [436, 216] width 872 height 369
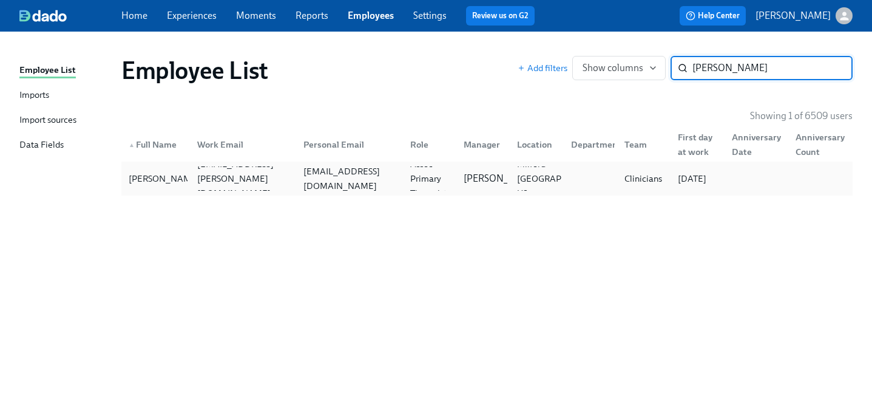
type input "mark dur"
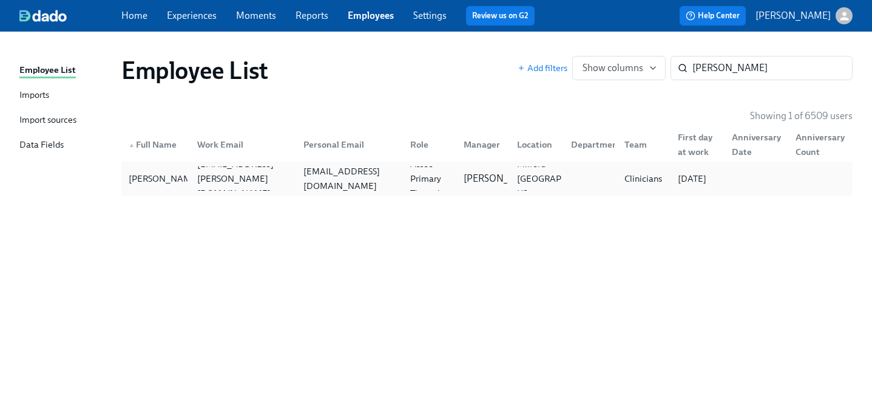
click at [372, 168] on div "dursom10@gmail.com" at bounding box center [347, 178] width 107 height 24
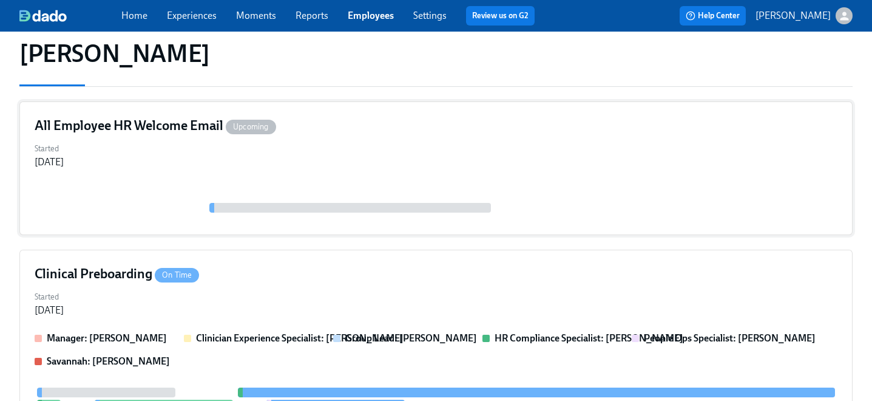
scroll to position [120, 0]
click at [311, 275] on div "Clinical Preboarding On Time" at bounding box center [436, 274] width 803 height 18
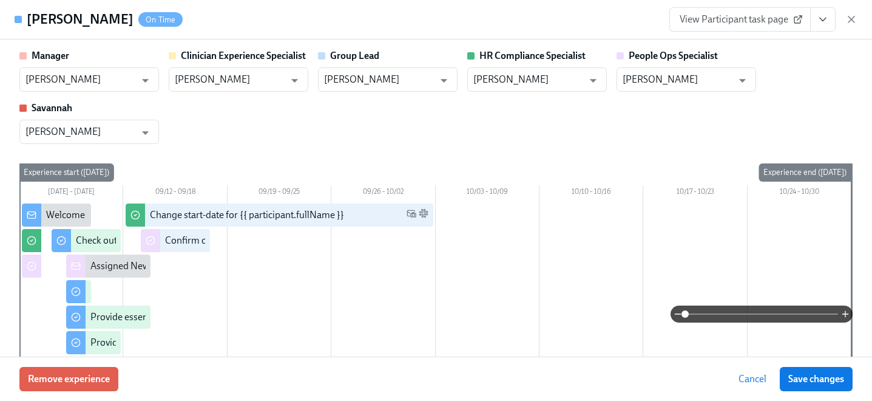
click at [825, 31] on button "View task page" at bounding box center [822, 19] width 25 height 24
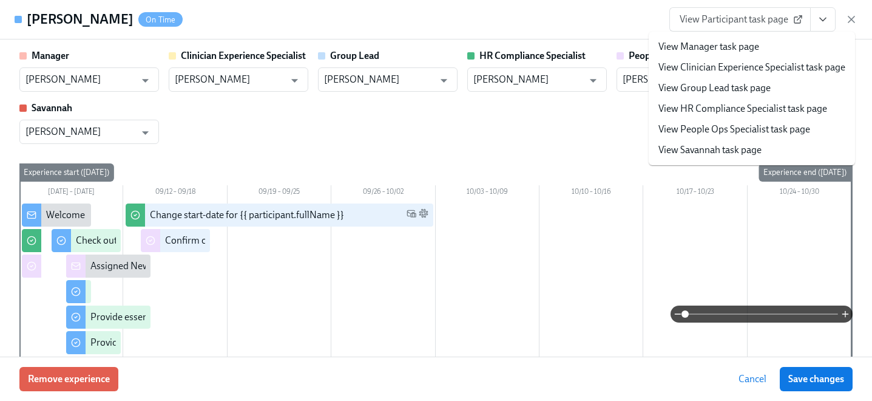
click at [730, 137] on li "View People Ops Specialist task page" at bounding box center [752, 129] width 206 height 21
click at [708, 125] on link "View People Ops Specialist task page" at bounding box center [735, 129] width 152 height 13
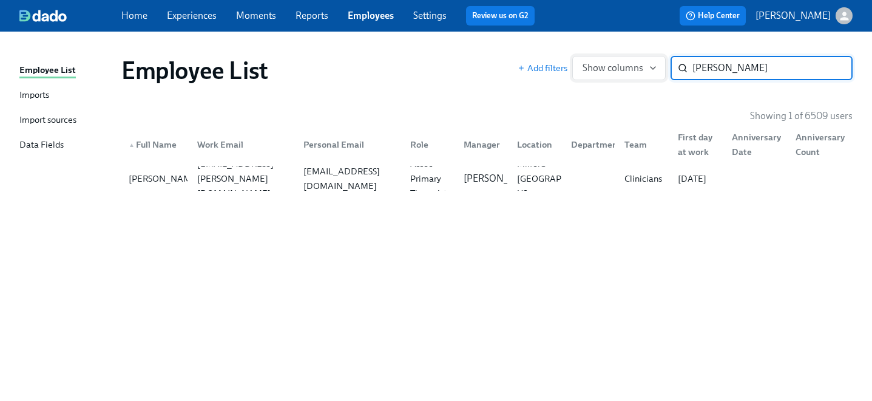
drag, startPoint x: 740, startPoint y: 67, endPoint x: 593, endPoint y: 56, distance: 147.4
click at [593, 56] on div "Add filters Show columns mark dur ​" at bounding box center [685, 68] width 335 height 24
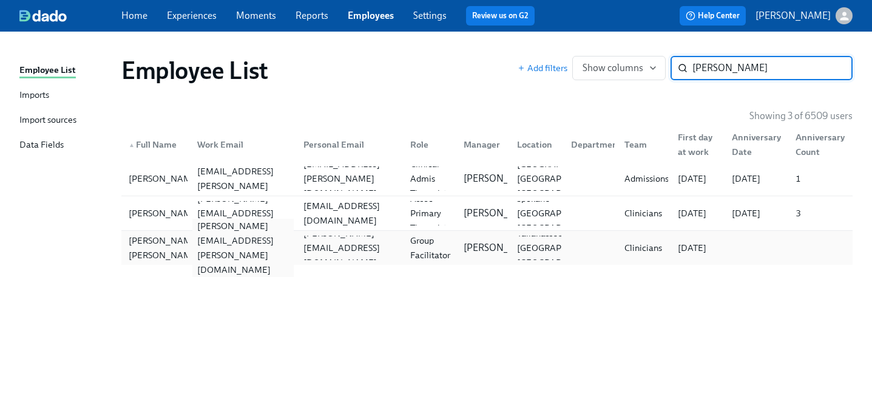
type input "mckenna"
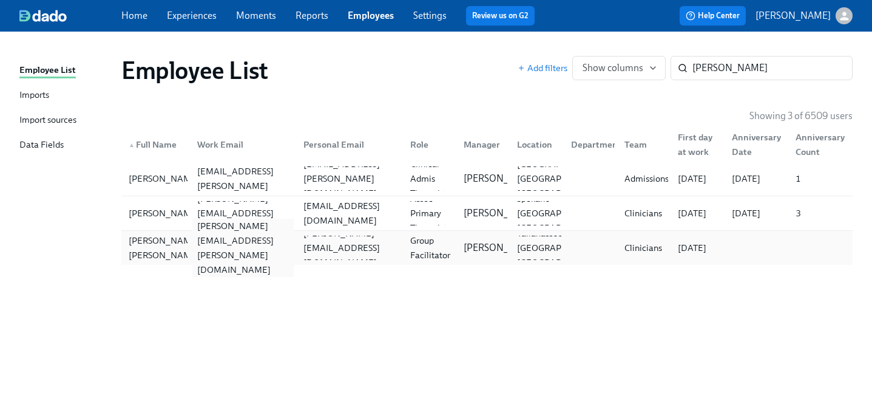
click at [259, 243] on div "mckenna.young@charliehealth.com" at bounding box center [243, 248] width 102 height 58
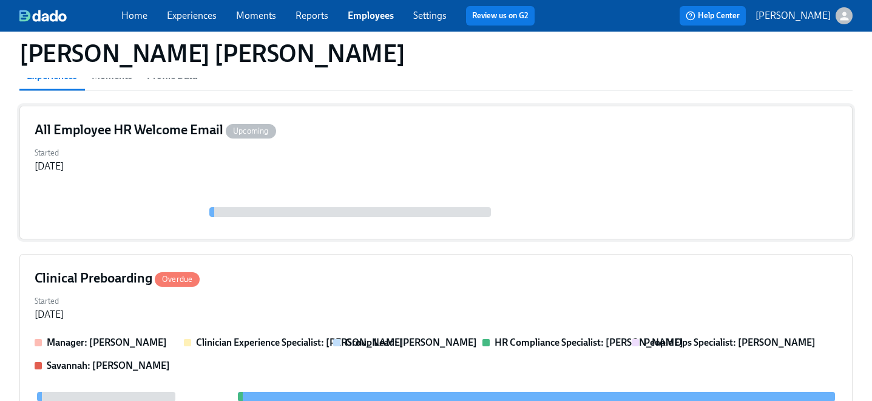
scroll to position [137, 0]
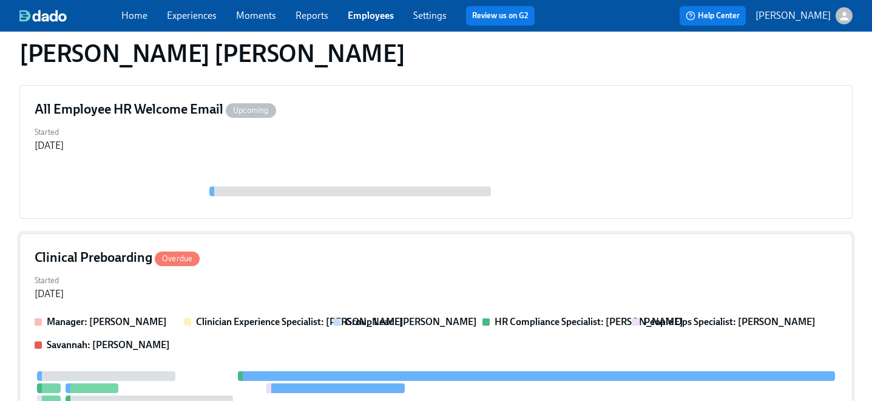
click at [270, 248] on div "Clinical Preboarding Overdue Started Sep 08, 2025 Manager: Claire DeLise Clinic…" at bounding box center [435, 408] width 833 height 351
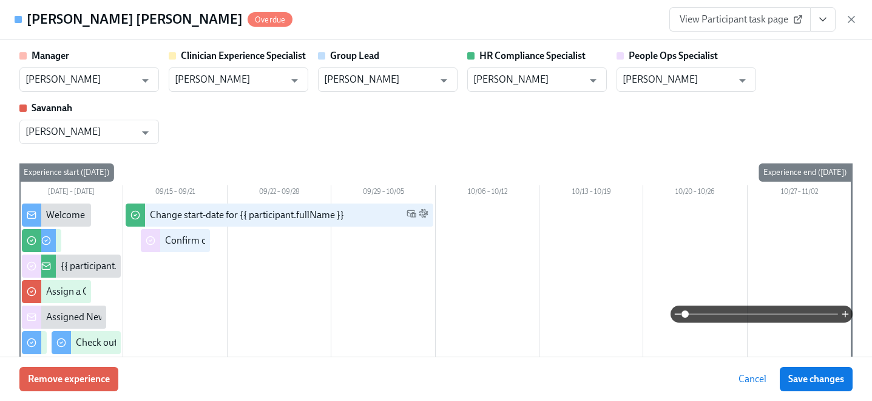
click at [813, 25] on button "View task page" at bounding box center [822, 19] width 25 height 24
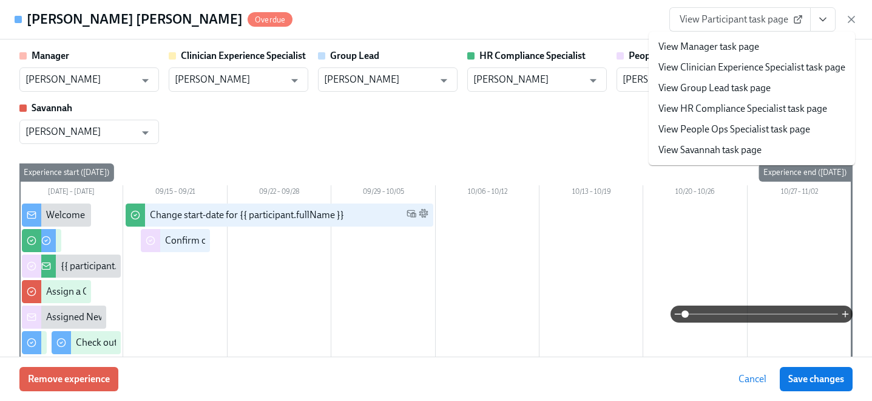
click at [736, 124] on link "View People Ops Specialist task page" at bounding box center [735, 129] width 152 height 13
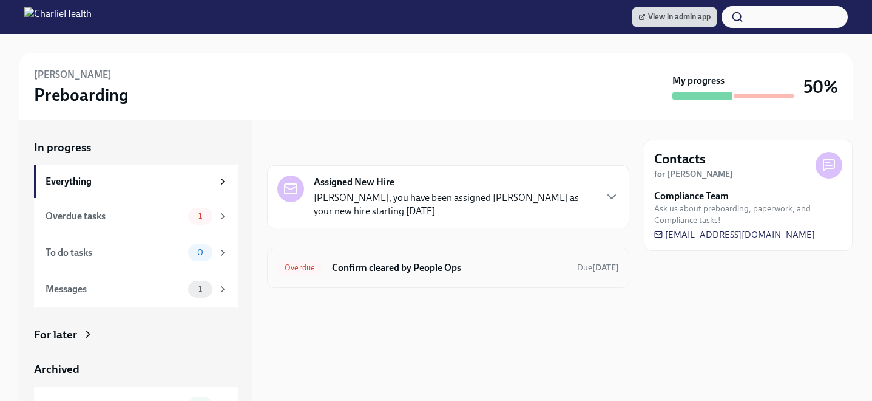
click at [355, 261] on h6 "Confirm cleared by People Ops" at bounding box center [450, 267] width 236 height 13
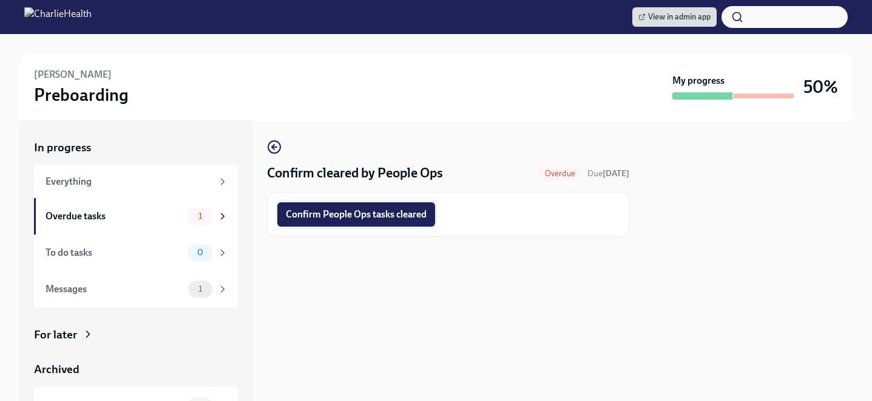
click at [351, 210] on span "Confirm People Ops tasks cleared" at bounding box center [356, 214] width 141 height 12
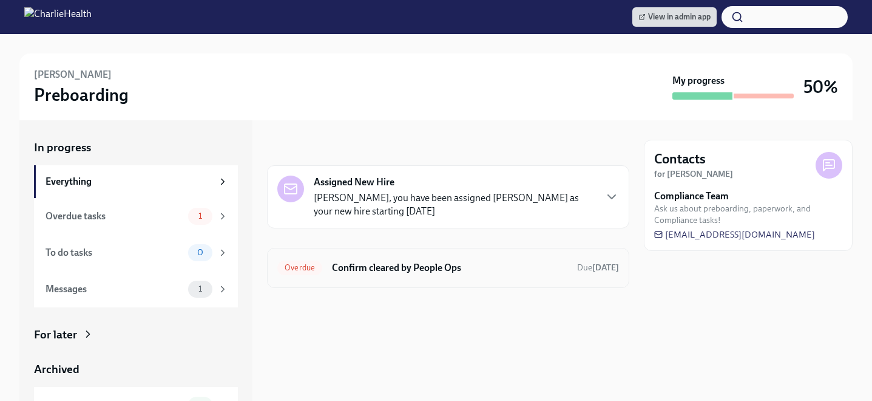
click at [418, 259] on div "Overdue Confirm cleared by People Ops Due Aug 19th" at bounding box center [448, 267] width 342 height 19
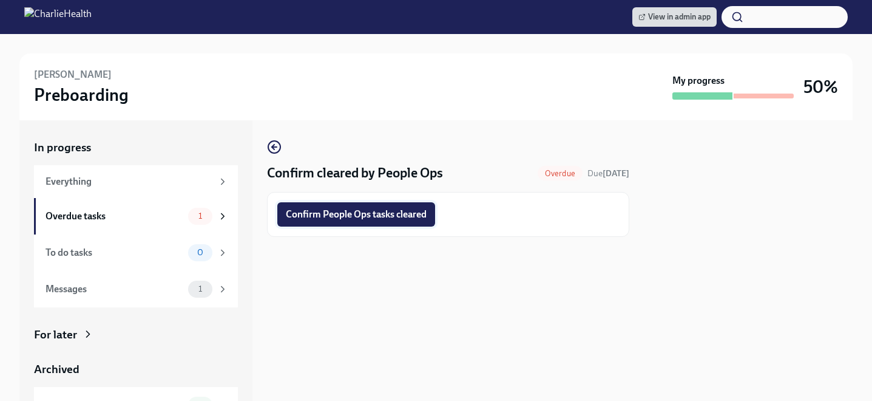
click at [395, 217] on span "Confirm People Ops tasks cleared" at bounding box center [356, 214] width 141 height 12
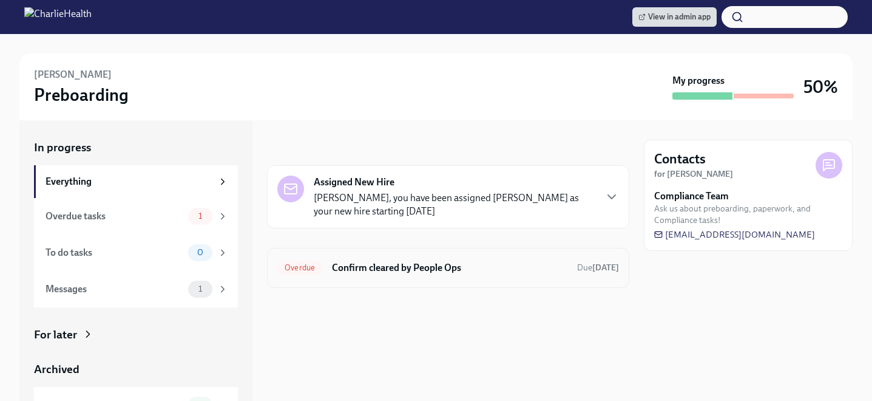
click at [376, 273] on h6 "Confirm cleared by People Ops" at bounding box center [450, 267] width 236 height 13
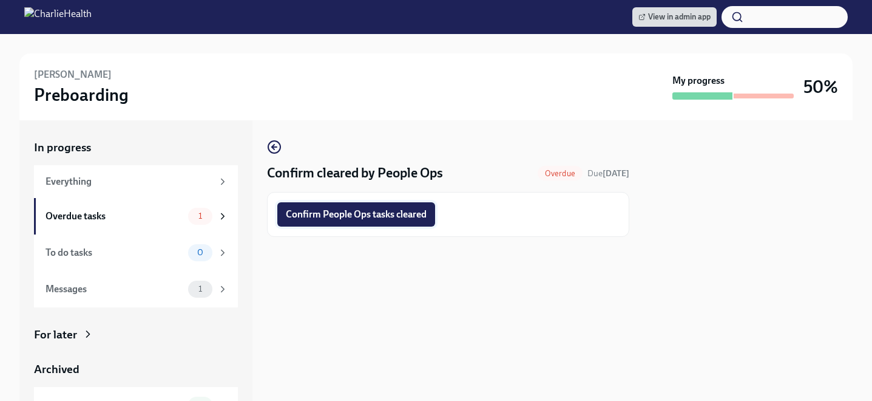
click at [370, 216] on span "Confirm People Ops tasks cleared" at bounding box center [356, 214] width 141 height 12
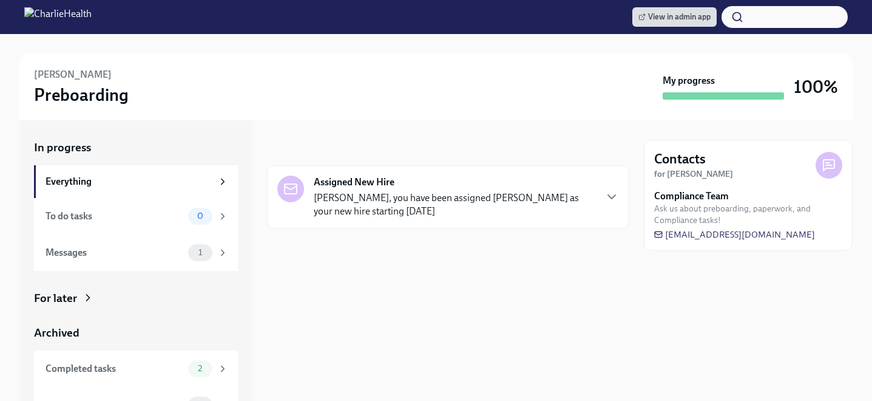
click at [416, 206] on p "[PERSON_NAME], you have been assigned [PERSON_NAME] as your new hire starting […" at bounding box center [454, 204] width 281 height 27
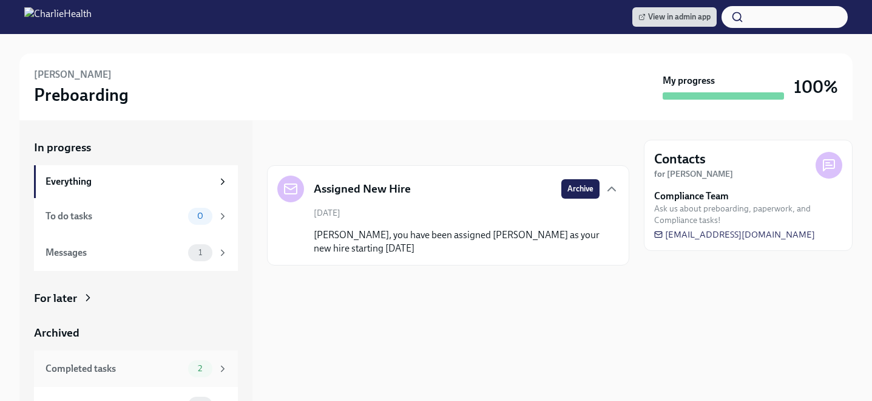
click at [208, 372] on span "2" at bounding box center [200, 368] width 19 height 9
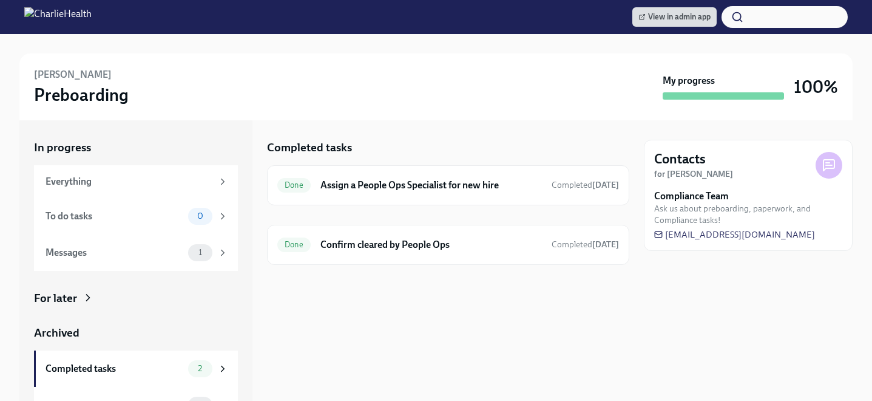
click at [185, 297] on div "For later" at bounding box center [136, 298] width 204 height 16
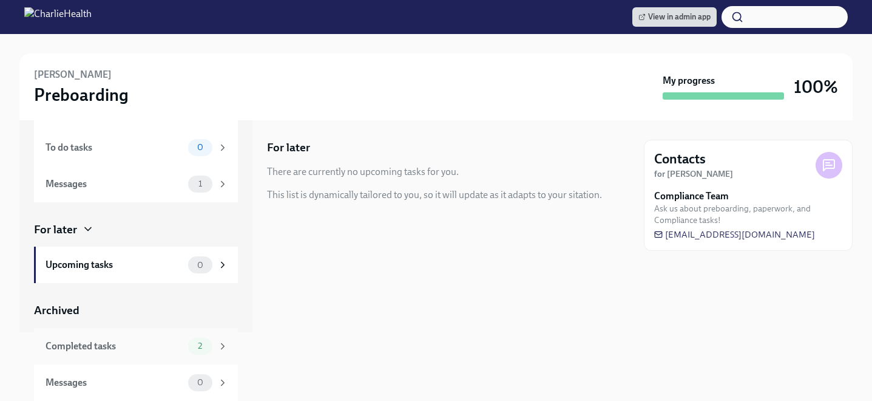
click at [191, 335] on div "Completed tasks 2" at bounding box center [136, 346] width 204 height 36
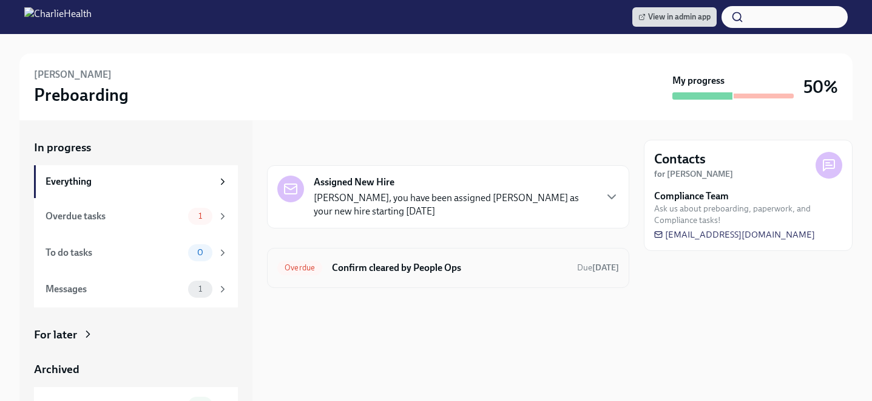
click at [393, 268] on h6 "Confirm cleared by People Ops" at bounding box center [450, 267] width 236 height 13
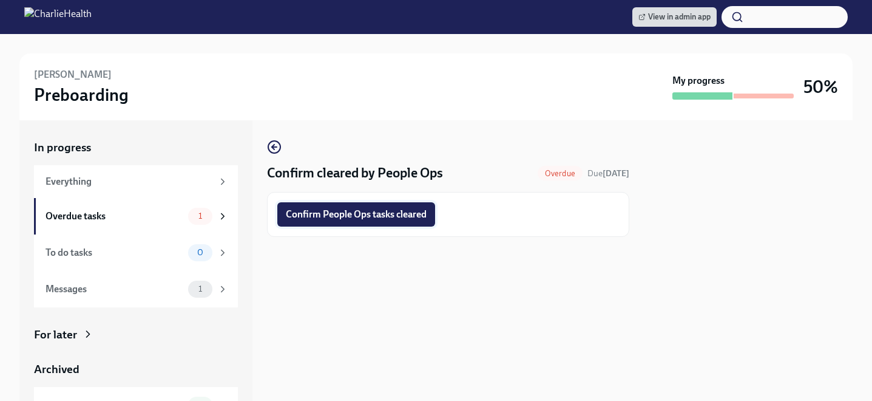
click at [370, 218] on span "Confirm People Ops tasks cleared" at bounding box center [356, 214] width 141 height 12
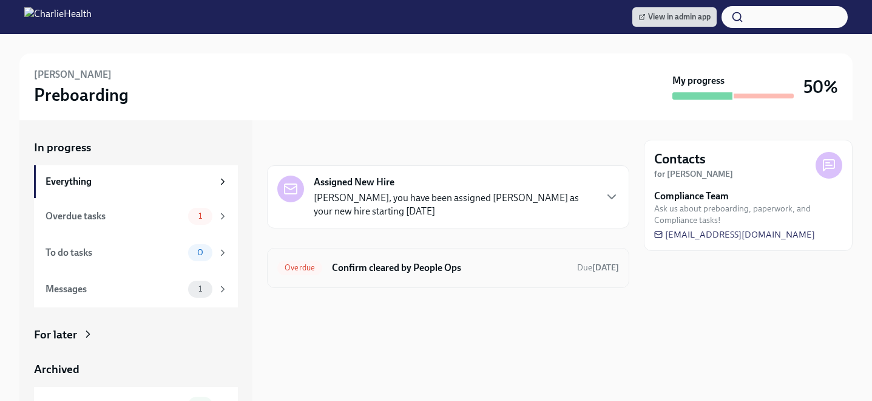
click at [391, 262] on h6 "Confirm cleared by People Ops" at bounding box center [450, 267] width 236 height 13
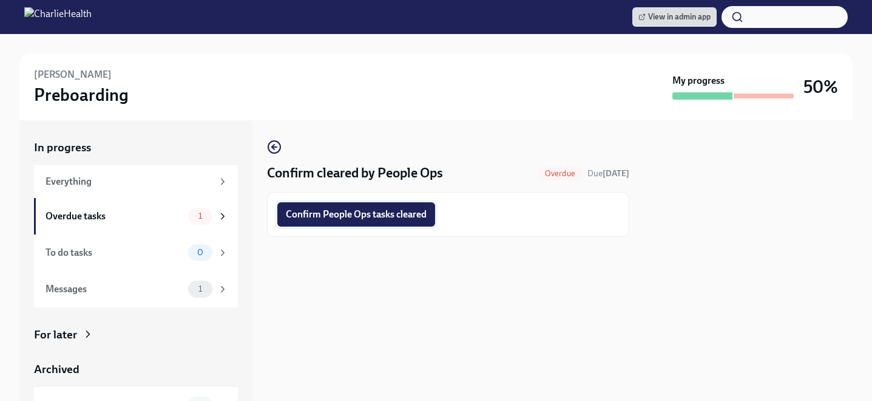
click at [372, 222] on button "Confirm People Ops tasks cleared" at bounding box center [356, 214] width 158 height 24
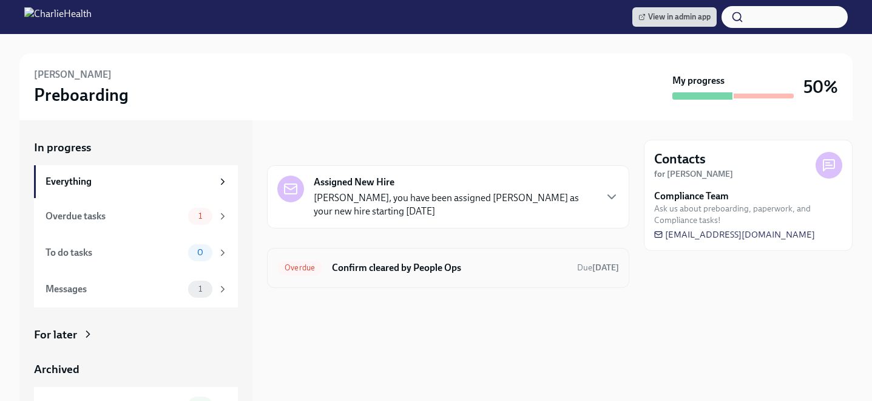
click at [382, 265] on h6 "Confirm cleared by People Ops" at bounding box center [450, 267] width 236 height 13
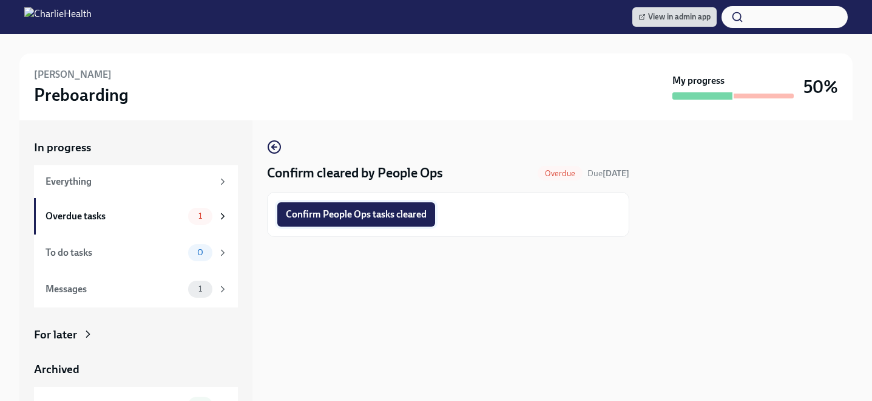
click at [361, 214] on span "Confirm People Ops tasks cleared" at bounding box center [356, 214] width 141 height 12
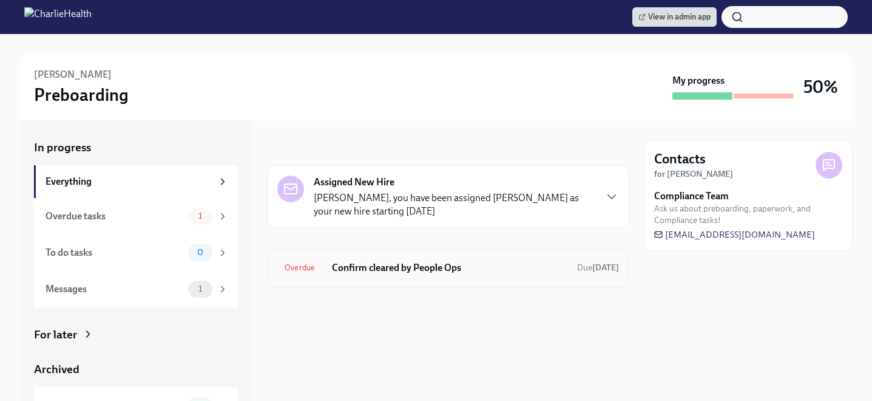
click at [460, 252] on div "Overdue Confirm cleared by People Ops Due [DATE]" at bounding box center [448, 268] width 362 height 40
click at [453, 259] on div "Overdue Confirm cleared by People Ops Due [DATE]" at bounding box center [448, 267] width 342 height 19
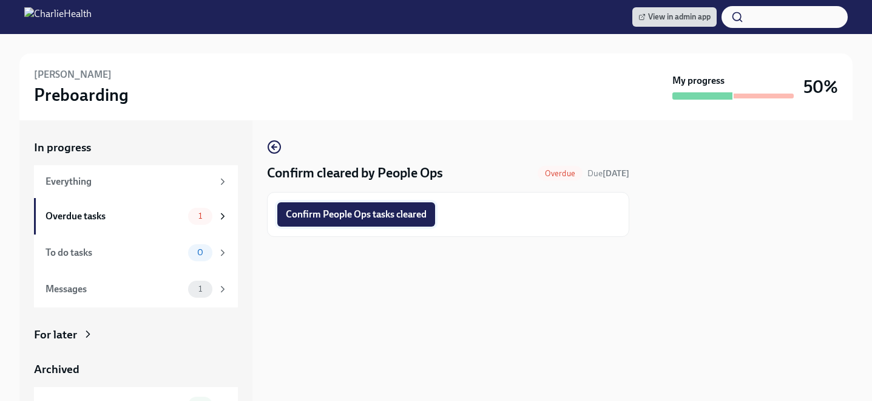
click at [406, 218] on span "Confirm People Ops tasks cleared" at bounding box center [356, 214] width 141 height 12
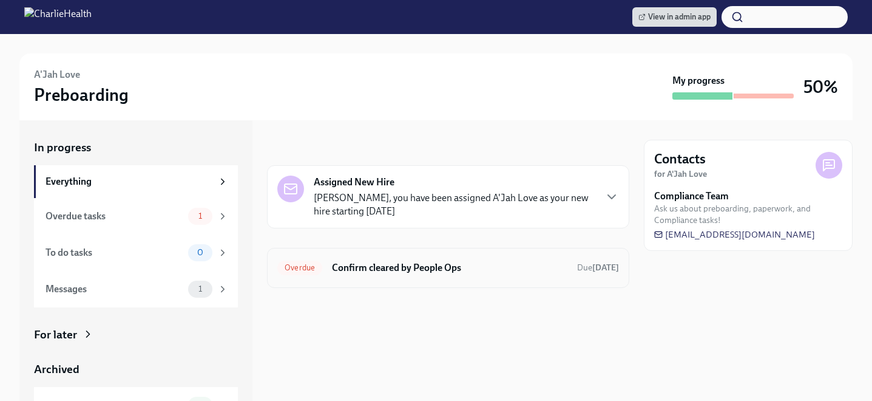
click at [384, 271] on h6 "Confirm cleared by People Ops" at bounding box center [450, 267] width 236 height 13
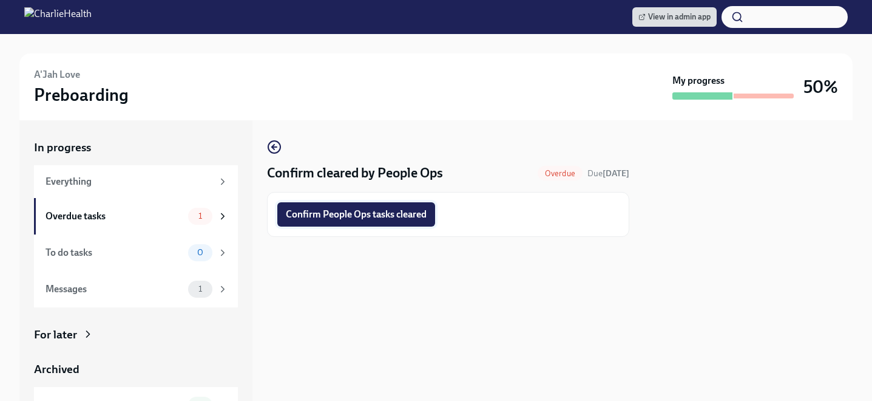
click at [361, 225] on button "Confirm People Ops tasks cleared" at bounding box center [356, 214] width 158 height 24
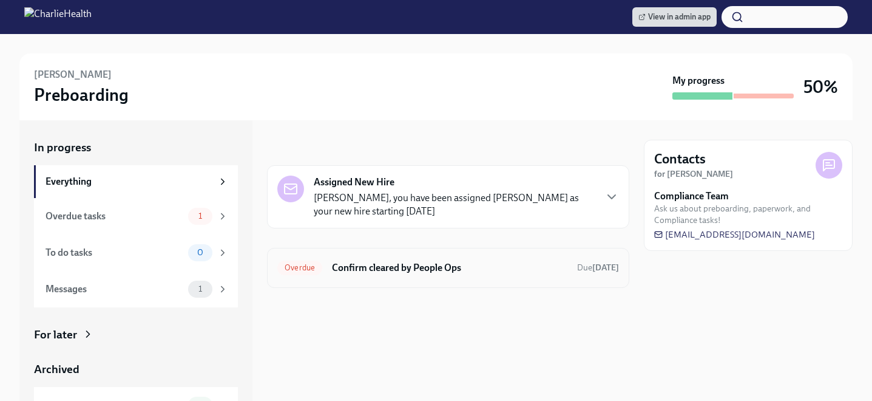
click at [331, 278] on div "Overdue Confirm cleared by People Ops Due 4 days ago" at bounding box center [448, 268] width 362 height 40
click at [361, 246] on div "Assigned New Hire Brianna Keach, you have been assigned Lesley Mah as your new …" at bounding box center [448, 226] width 362 height 123
click at [362, 259] on div "Overdue Confirm cleared by People Ops Due 4 days ago" at bounding box center [448, 267] width 342 height 19
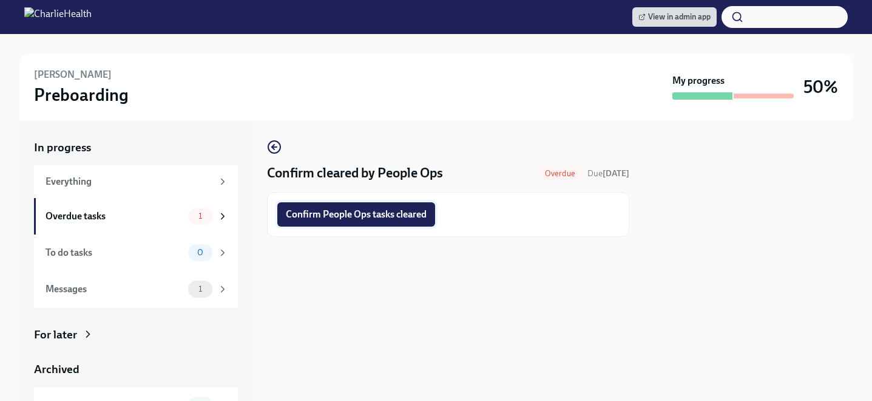
click at [345, 210] on span "Confirm People Ops tasks cleared" at bounding box center [356, 214] width 141 height 12
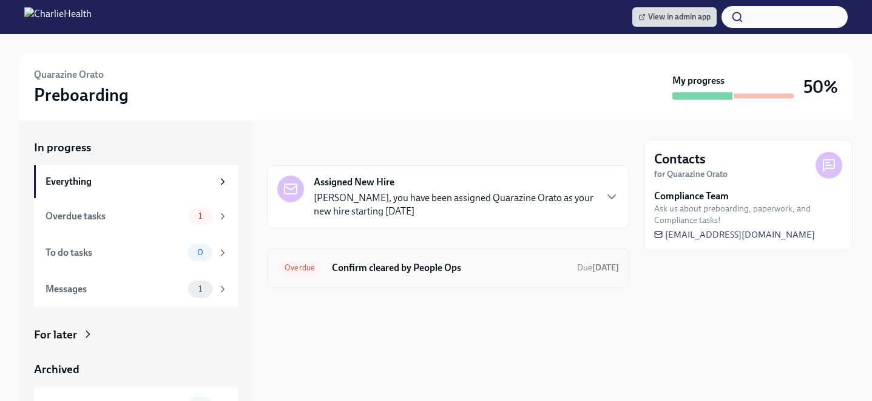
click at [389, 254] on div "Overdue Confirm cleared by People Ops Due [DATE]" at bounding box center [448, 268] width 362 height 40
click at [390, 262] on h6 "Confirm cleared by People Ops" at bounding box center [450, 267] width 236 height 13
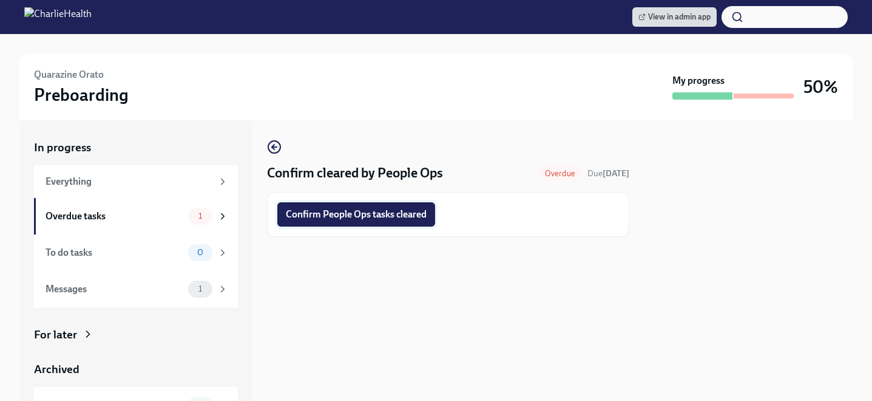
click at [373, 217] on span "Confirm People Ops tasks cleared" at bounding box center [356, 214] width 141 height 12
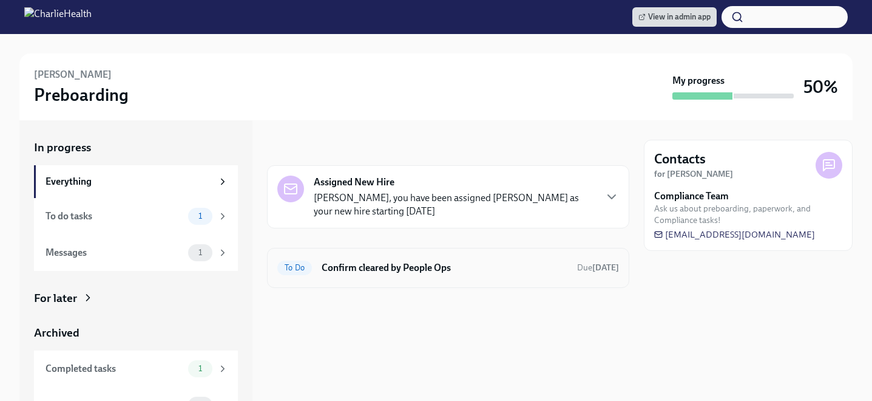
click at [362, 265] on h6 "Confirm cleared by People Ops" at bounding box center [445, 267] width 246 height 13
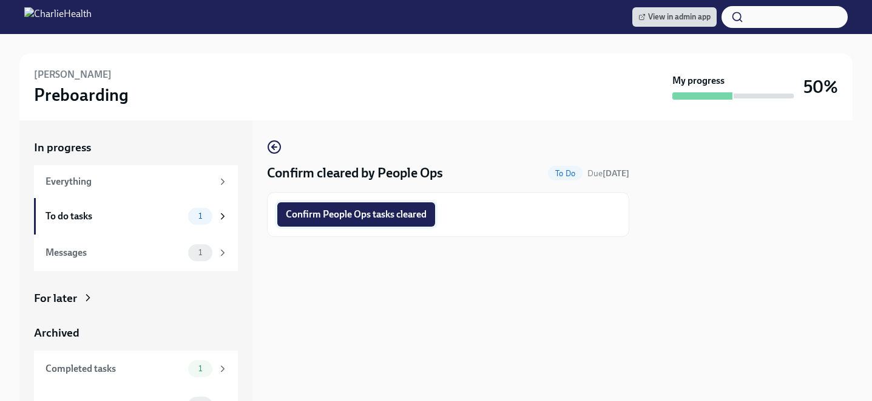
click at [341, 210] on span "Confirm People Ops tasks cleared" at bounding box center [356, 214] width 141 height 12
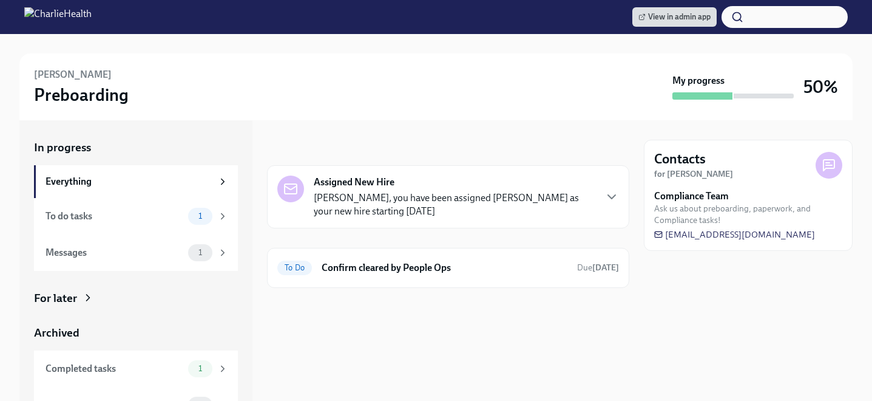
click at [416, 246] on div "Assigned New Hire [PERSON_NAME], you have been assigned [PERSON_NAME] as your n…" at bounding box center [448, 226] width 362 height 123
click at [416, 257] on div "To Do Confirm cleared by People Ops Due [DATE]" at bounding box center [448, 268] width 362 height 40
click at [413, 267] on h6 "Confirm cleared by People Ops" at bounding box center [445, 267] width 246 height 13
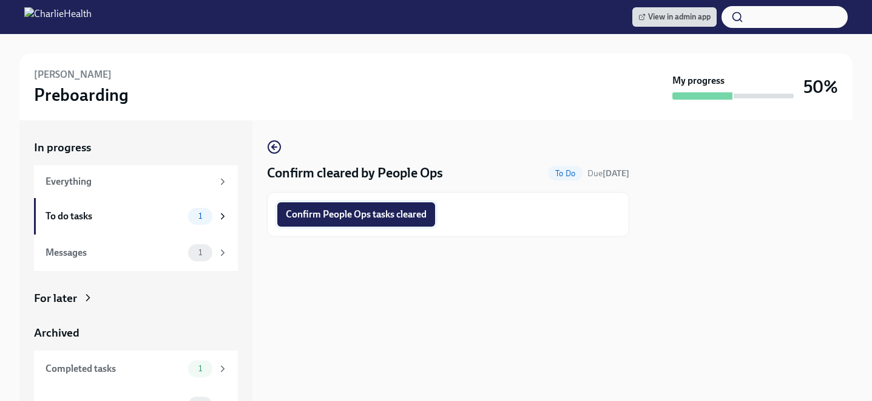
click at [383, 222] on button "Confirm People Ops tasks cleared" at bounding box center [356, 214] width 158 height 24
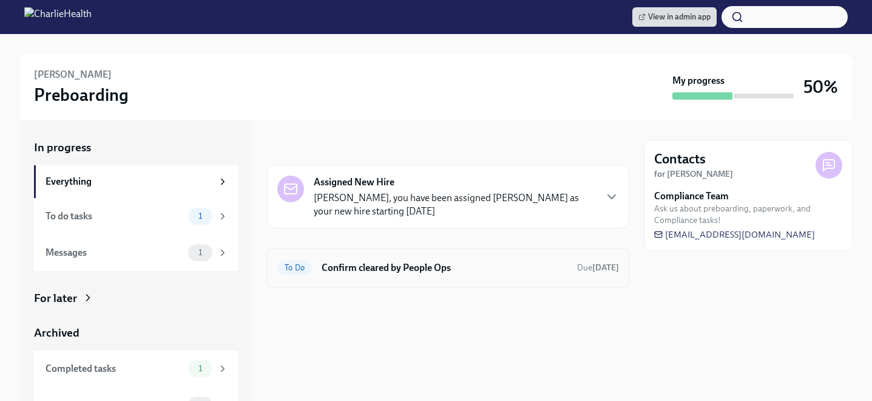
click at [434, 266] on h6 "Confirm cleared by People Ops" at bounding box center [445, 267] width 246 height 13
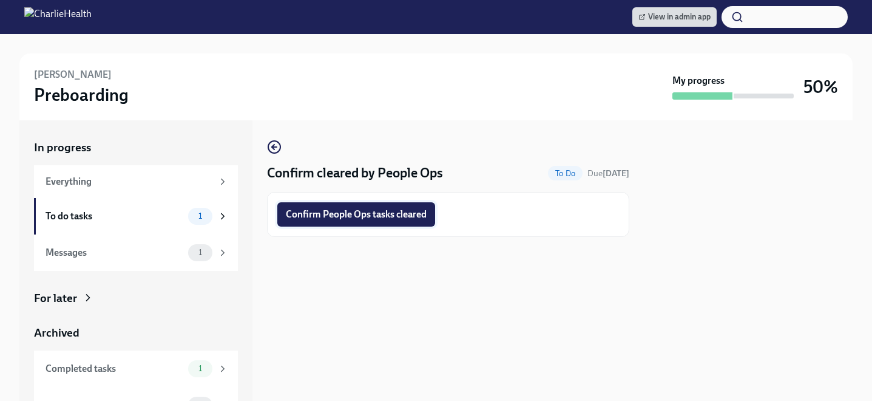
click at [408, 215] on span "Confirm People Ops tasks cleared" at bounding box center [356, 214] width 141 height 12
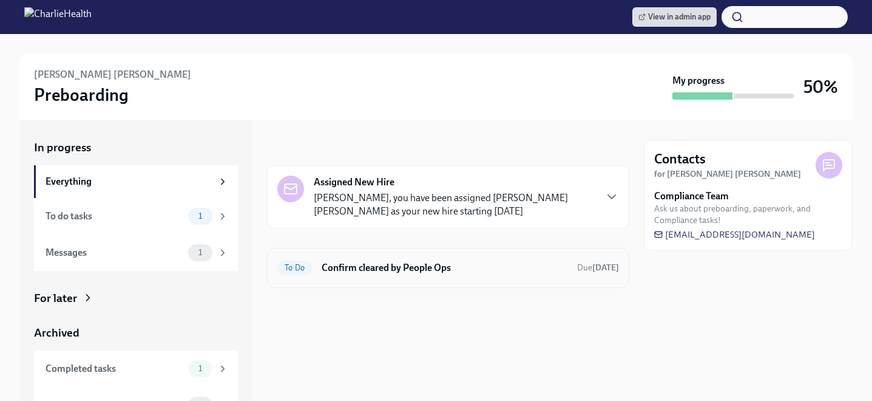
click at [404, 264] on h6 "Confirm cleared by People Ops" at bounding box center [445, 267] width 246 height 13
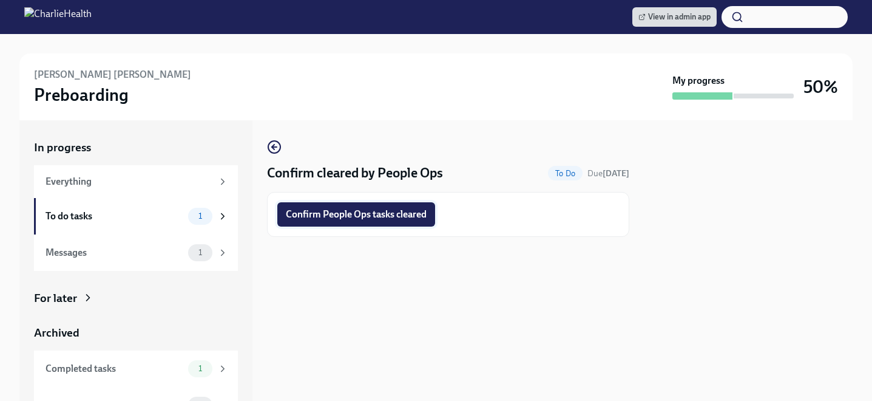
click at [366, 218] on span "Confirm People Ops tasks cleared" at bounding box center [356, 214] width 141 height 12
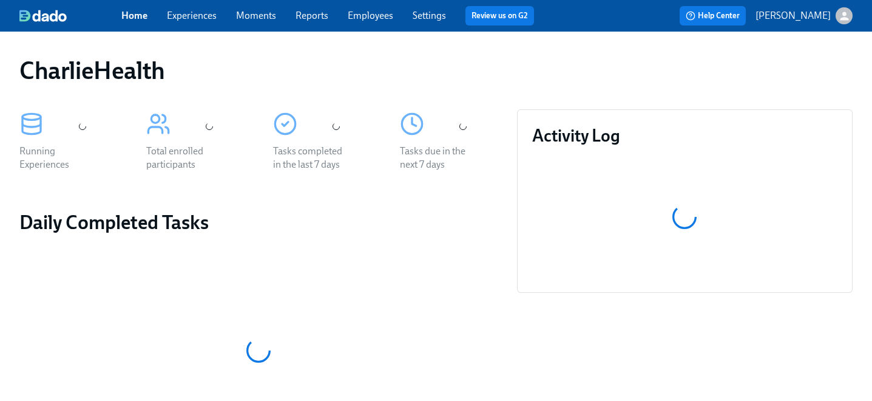
click at [370, 17] on link "Employees" at bounding box center [371, 16] width 46 height 12
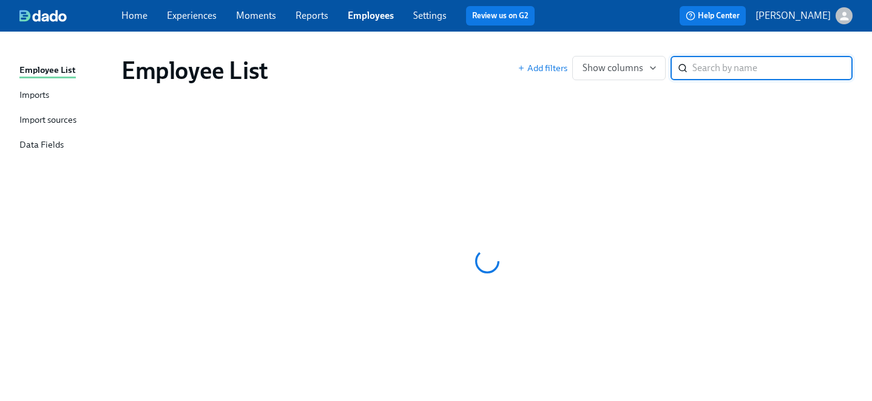
click at [378, 17] on link "Employees" at bounding box center [371, 16] width 46 height 12
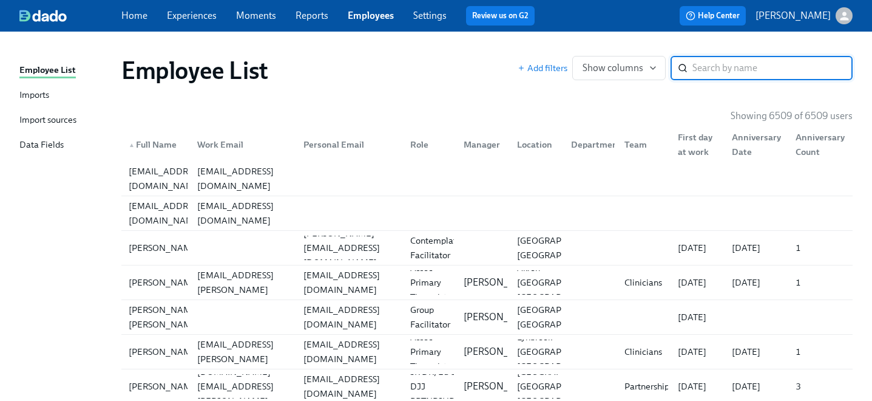
click at [715, 68] on input "search" at bounding box center [773, 68] width 160 height 24
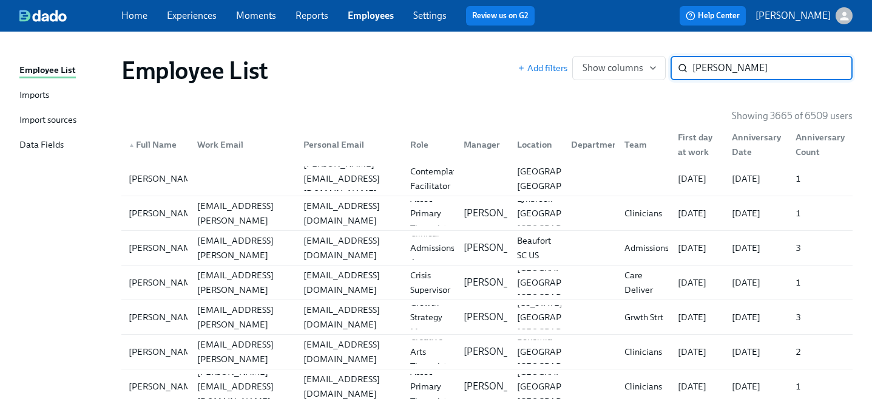
type input "scott moore"
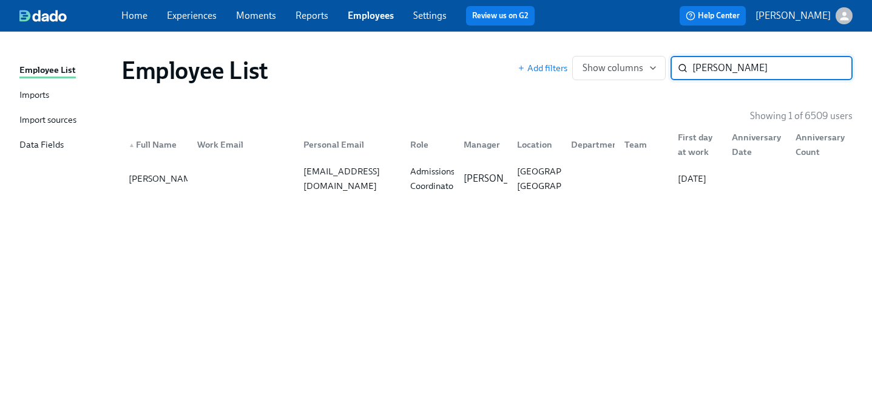
click at [531, 206] on div "Employee List Add filters Show columns scott moore ​ Showing 1 of 6509 users ▲ …" at bounding box center [435, 208] width 833 height 325
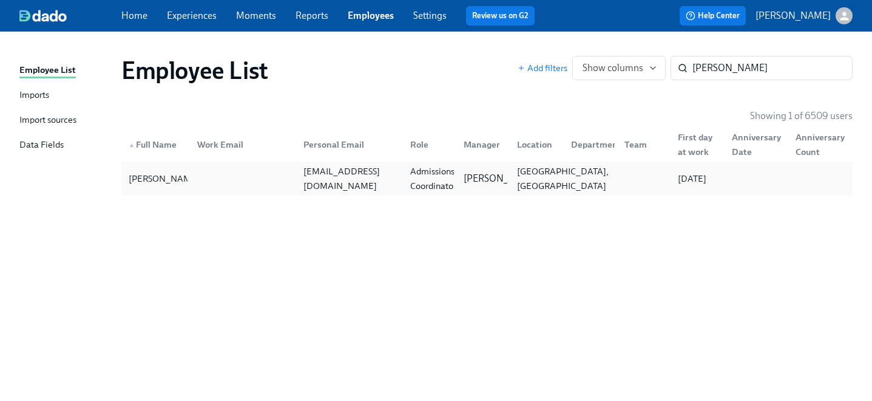
click at [509, 179] on div "Fairfax, VA" at bounding box center [533, 178] width 53 height 24
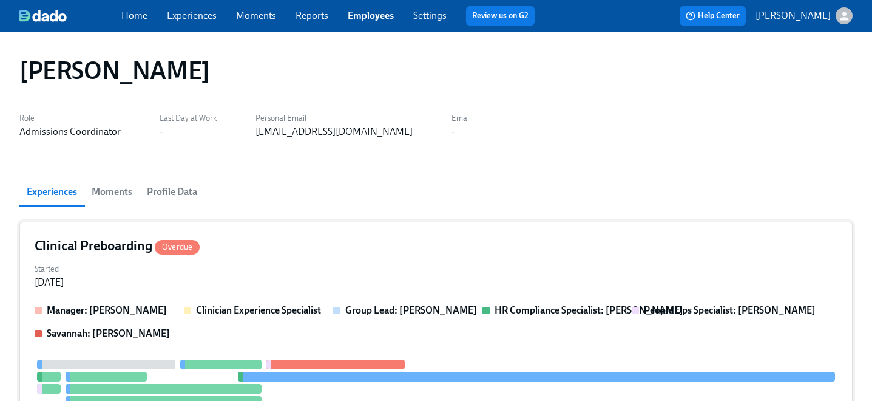
click at [284, 265] on div "Started Sep 03, 2025" at bounding box center [436, 274] width 803 height 29
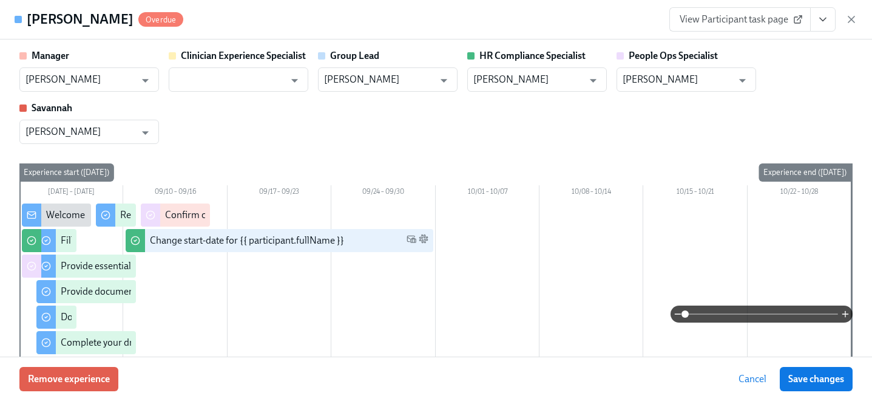
click at [822, 17] on icon "View task page" at bounding box center [823, 19] width 12 height 12
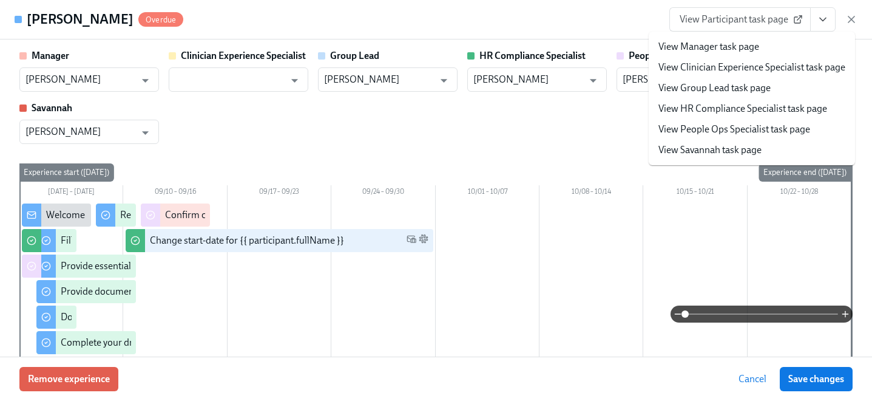
click at [731, 129] on link "View People Ops Specialist task page" at bounding box center [735, 129] width 152 height 13
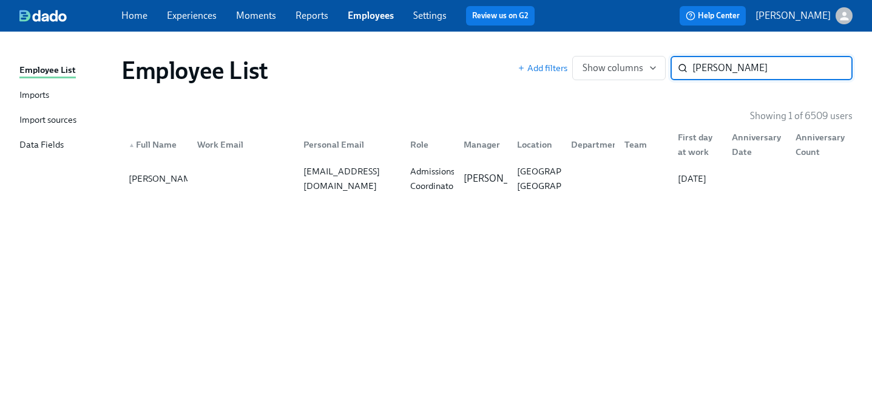
drag, startPoint x: 755, startPoint y: 70, endPoint x: 608, endPoint y: 12, distance: 158.8
click at [608, 12] on div "Home Experiences Moments Reports Employees Settings Review us on G2 Help Center…" at bounding box center [436, 200] width 872 height 401
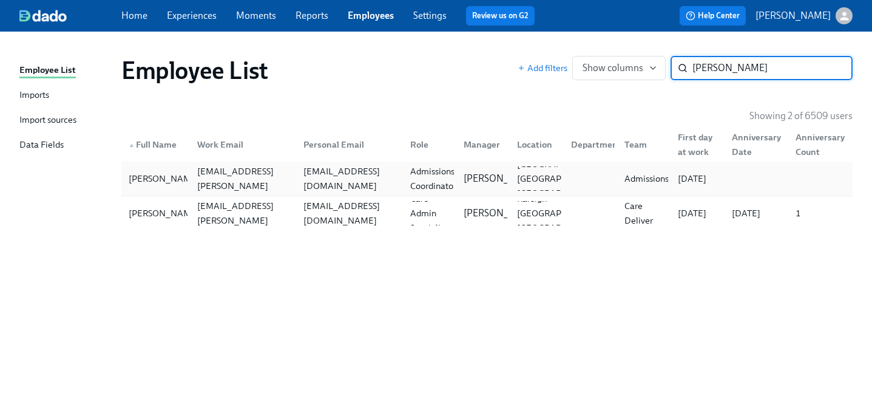
type input "alexis b"
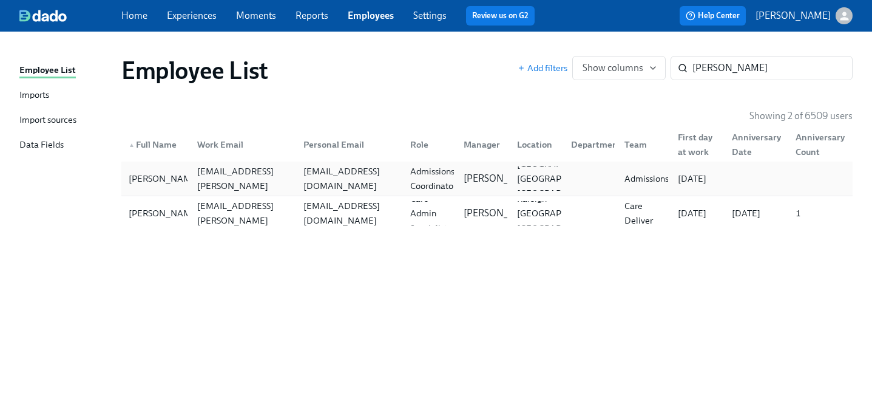
click at [344, 175] on div "alexisablancas@gmail.com" at bounding box center [350, 178] width 102 height 29
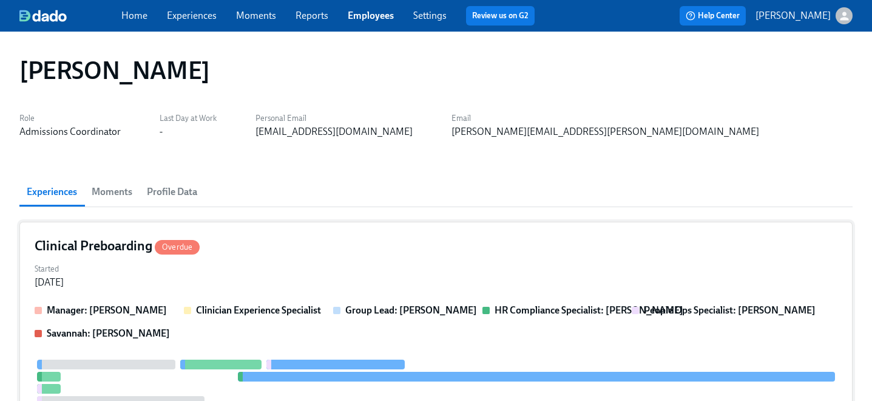
click at [268, 245] on div "Clinical Preboarding Overdue" at bounding box center [436, 246] width 803 height 18
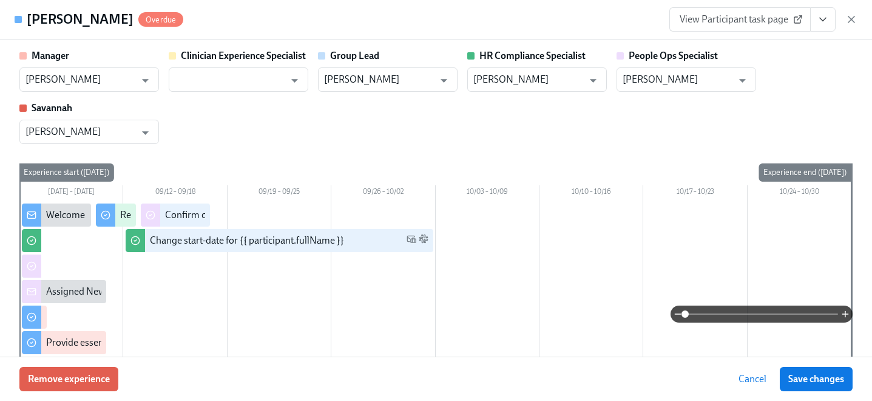
click at [819, 21] on icon "View task page" at bounding box center [823, 19] width 12 height 12
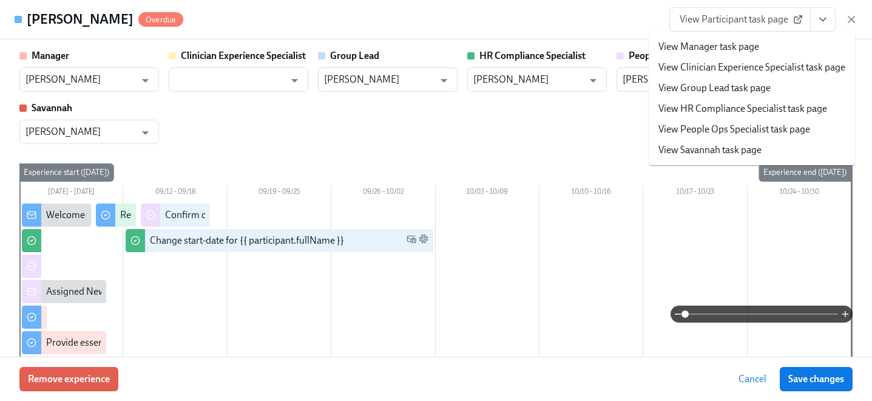
click at [723, 133] on link "View People Ops Specialist task page" at bounding box center [735, 129] width 152 height 13
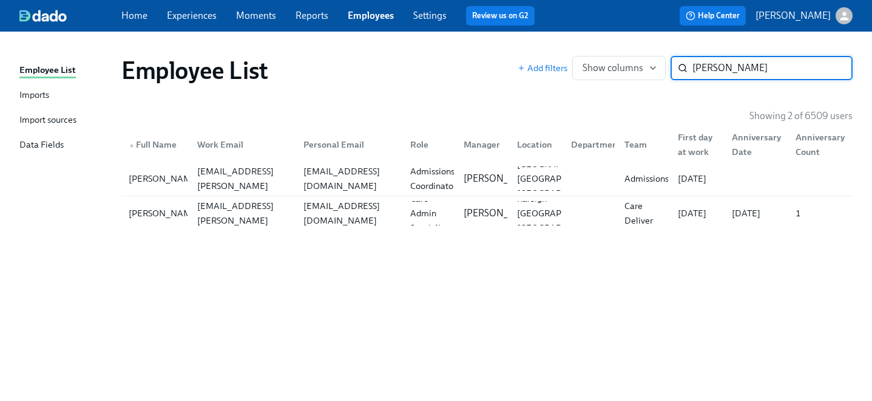
drag, startPoint x: 731, startPoint y: 69, endPoint x: 576, endPoint y: 48, distance: 156.8
click at [576, 48] on div "Employee List Add filters Show columns alexis b ​" at bounding box center [487, 70] width 751 height 49
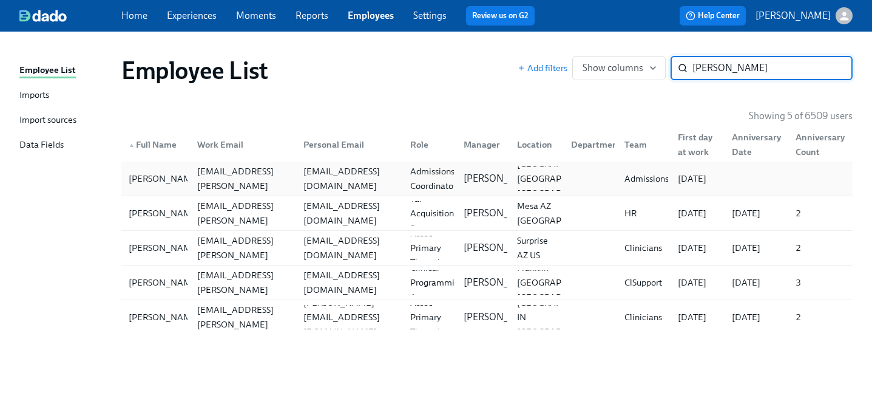
type input "sarah g"
click at [319, 192] on div "Sarah Gibbon sarah.gibbon@charliehealth.com sarahmgibbon@gmail.com Admissions C…" at bounding box center [486, 178] width 731 height 34
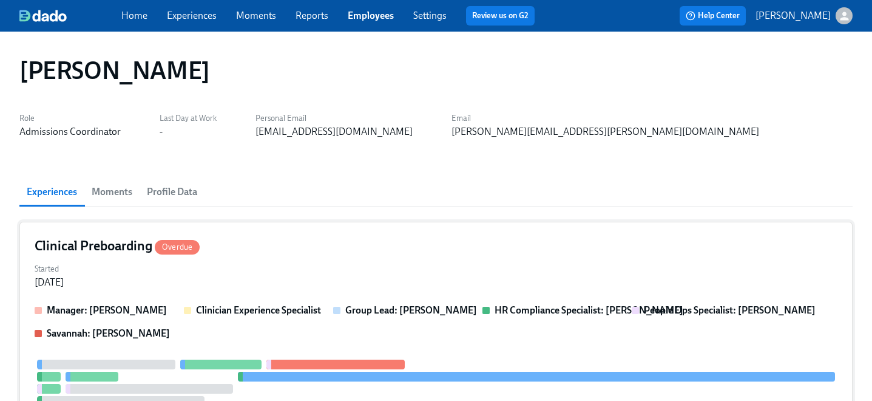
click at [272, 274] on div "Started Aug 29, 2025" at bounding box center [436, 274] width 803 height 29
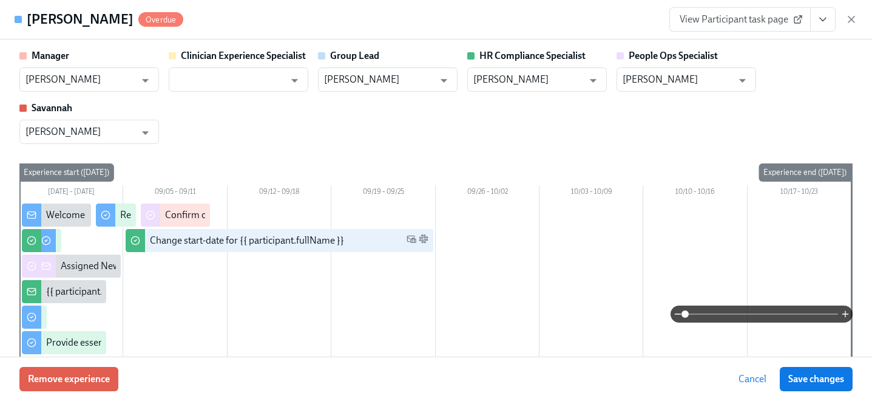
click at [820, 19] on icon "View task page" at bounding box center [823, 19] width 12 height 12
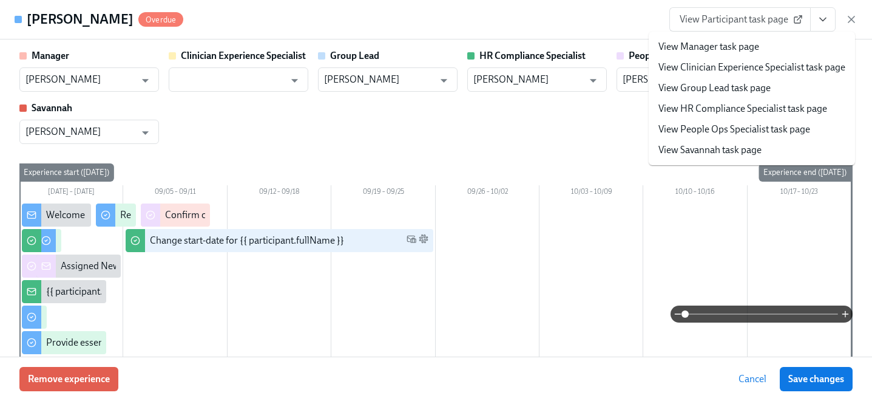
click at [694, 134] on link "View People Ops Specialist task page" at bounding box center [735, 129] width 152 height 13
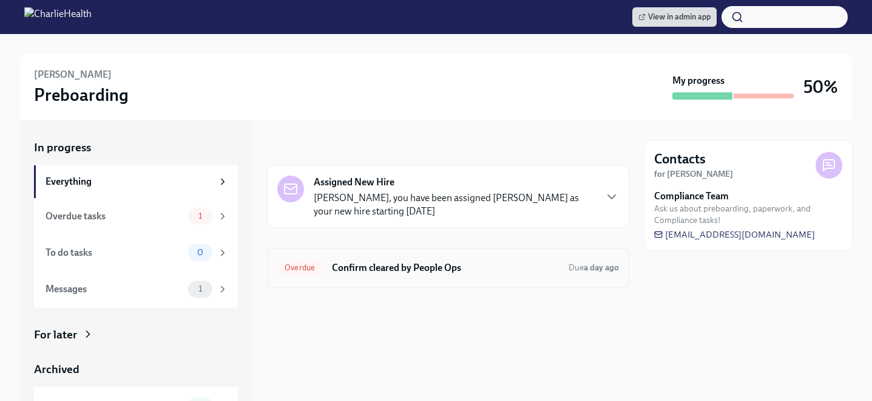
click at [368, 277] on div "Overdue Confirm cleared by People Ops Due a day ago" at bounding box center [448, 268] width 362 height 40
click at [365, 263] on h6 "Confirm cleared by People Ops" at bounding box center [445, 267] width 227 height 13
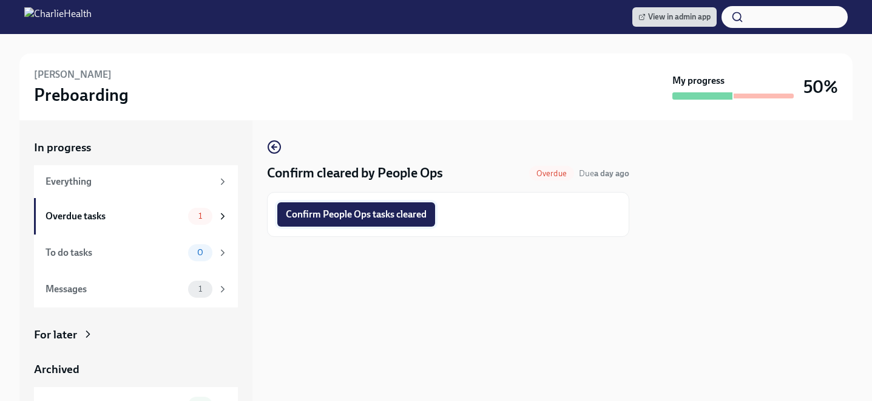
click at [349, 218] on span "Confirm People Ops tasks cleared" at bounding box center [356, 214] width 141 height 12
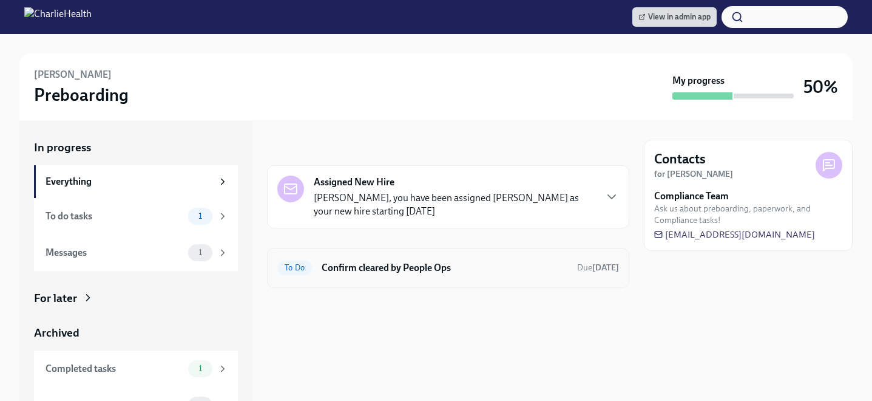
click at [362, 267] on h6 "Confirm cleared by People Ops" at bounding box center [445, 267] width 246 height 13
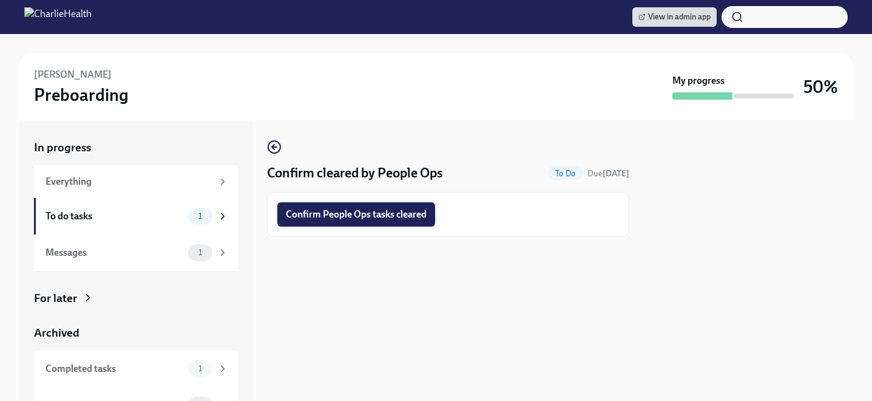
click at [355, 221] on button "Confirm People Ops tasks cleared" at bounding box center [356, 214] width 158 height 24
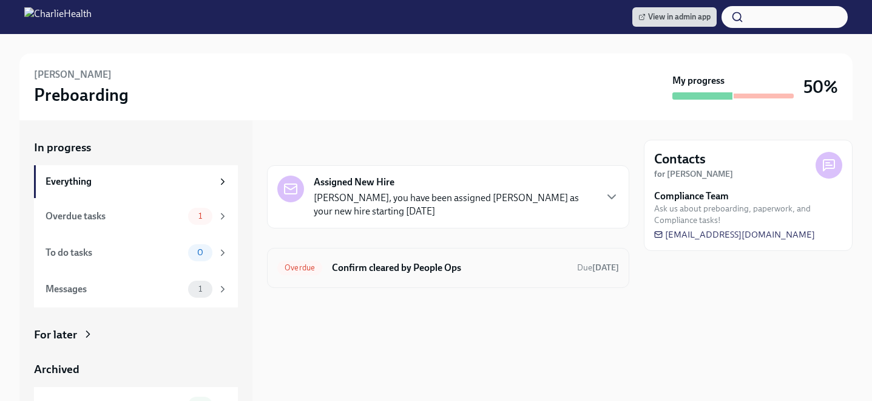
click at [403, 265] on h6 "Confirm cleared by People Ops" at bounding box center [450, 267] width 236 height 13
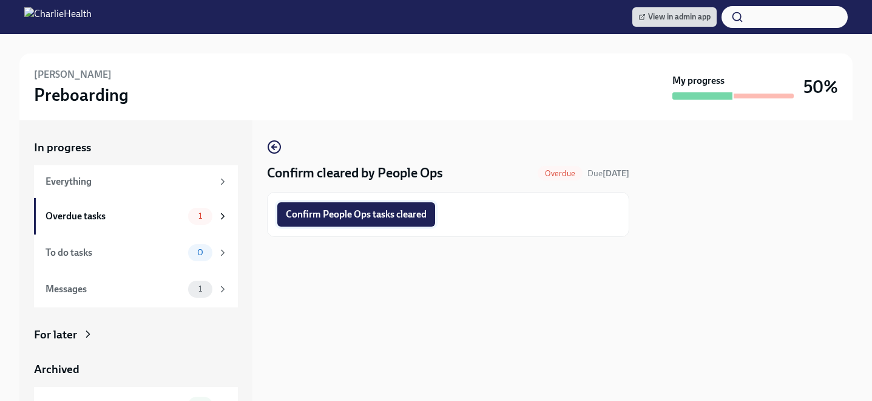
click at [370, 222] on button "Confirm People Ops tasks cleared" at bounding box center [356, 214] width 158 height 24
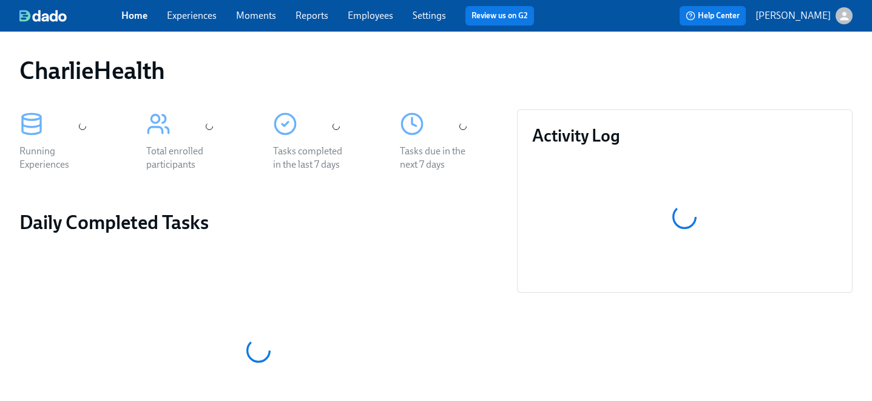
click at [370, 9] on span "Employees" at bounding box center [371, 15] width 46 height 13
click at [372, 18] on link "Employees" at bounding box center [371, 16] width 46 height 12
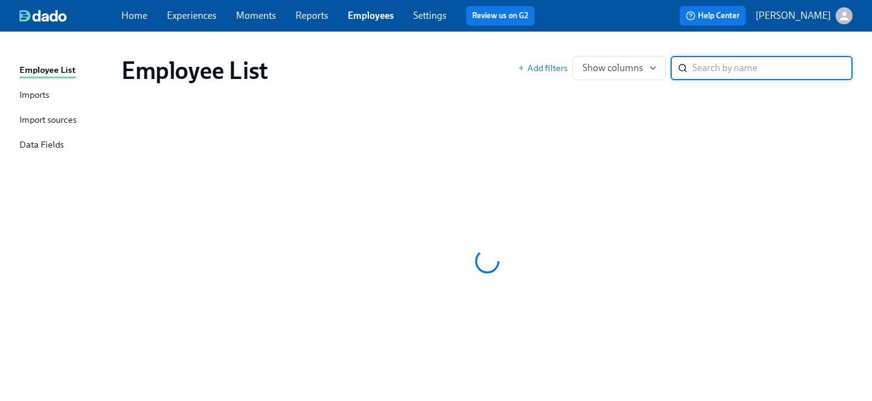
click at [711, 70] on input "search" at bounding box center [773, 68] width 160 height 24
type input "lomax"
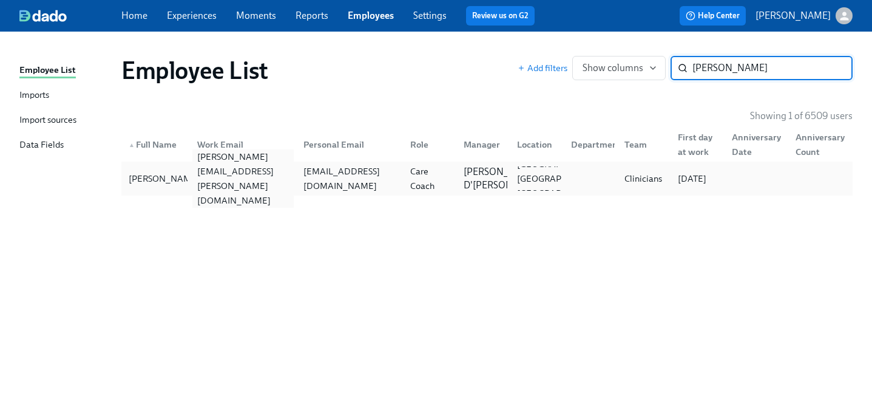
click at [270, 175] on div "stephanie.lomax@charliehealth.com" at bounding box center [243, 178] width 102 height 58
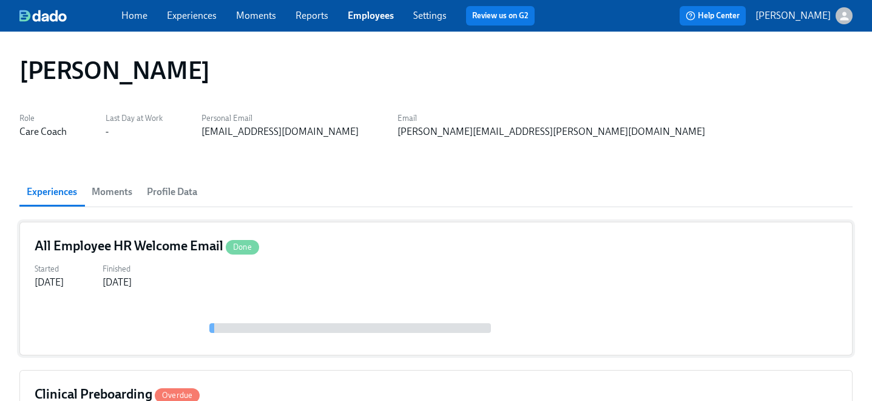
scroll to position [91, 0]
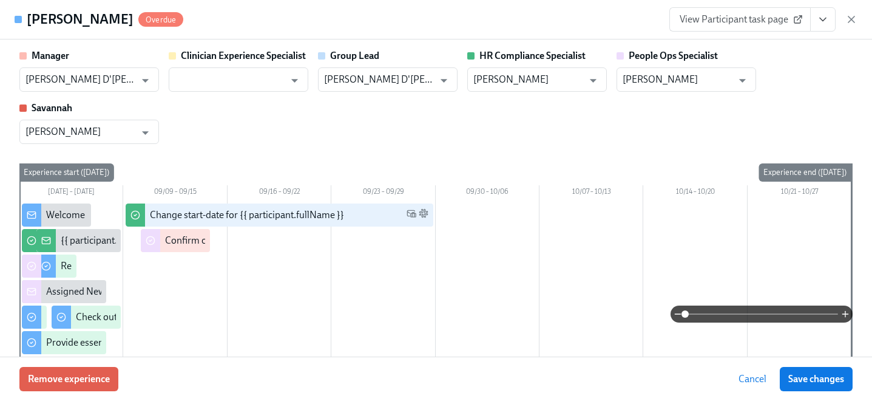
click at [826, 17] on icon "View task page" at bounding box center [823, 19] width 12 height 12
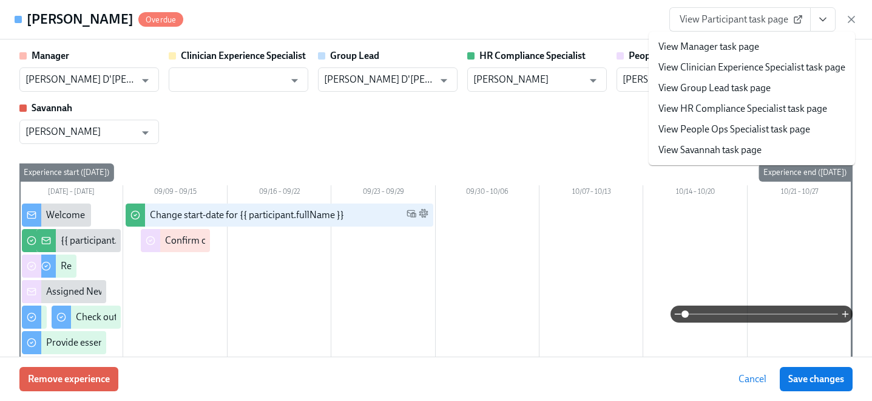
click at [705, 131] on link "View People Ops Specialist task page" at bounding box center [735, 129] width 152 height 13
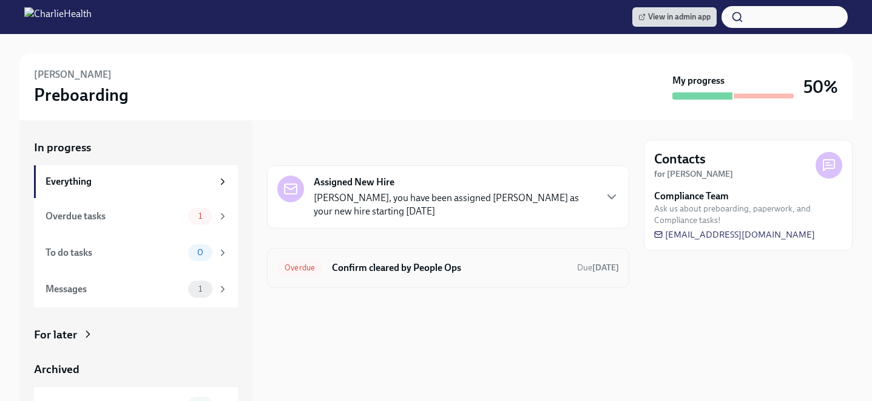
click at [346, 261] on h6 "Confirm cleared by People Ops" at bounding box center [450, 267] width 236 height 13
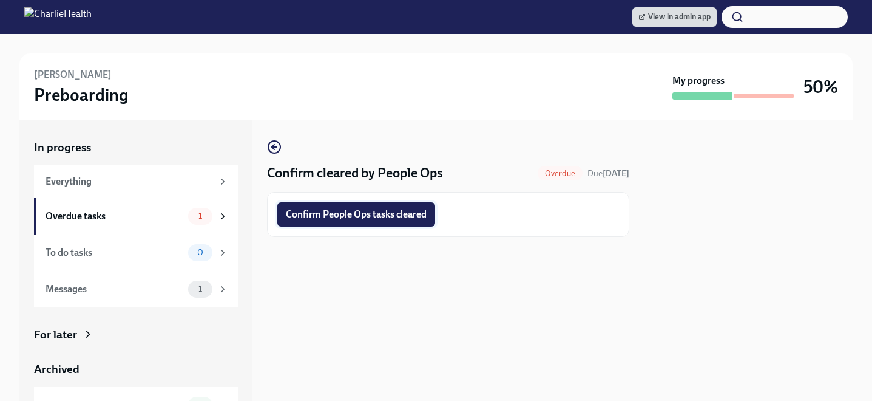
click at [342, 223] on button "Confirm People Ops tasks cleared" at bounding box center [356, 214] width 158 height 24
